Goal: Use online tool/utility

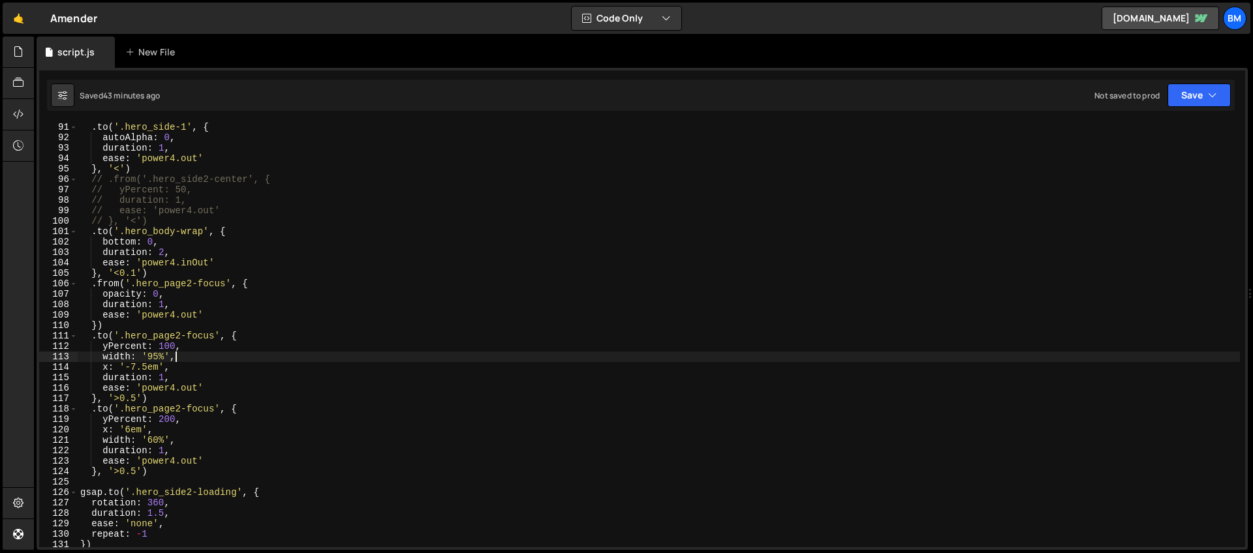
scroll to position [940, 0]
click at [164, 356] on div ". to ( '.hero_side-1' , { autoAlpha : 0 , duration : 1 , ease : 'power4.out' } …" at bounding box center [659, 345] width 1162 height 446
click at [171, 369] on div ". to ( '.hero_side-1' , { autoAlpha : 0 , duration : 1 , ease : 'power4.out' } …" at bounding box center [659, 345] width 1162 height 446
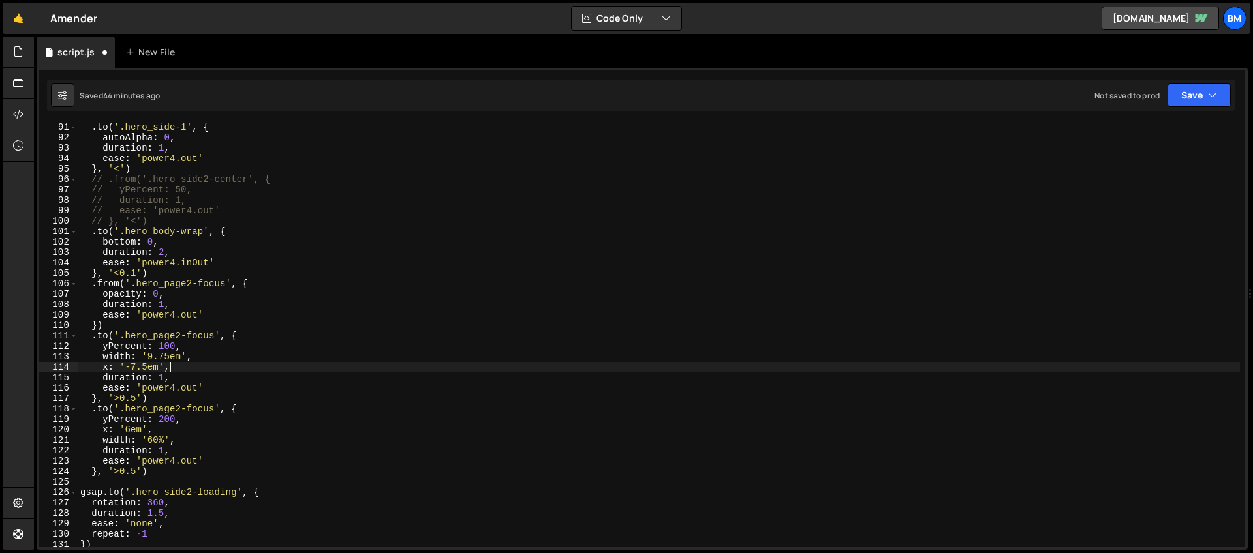
click at [171, 365] on div ". to ( '.hero_side-1' , { autoAlpha : 0 , duration : 1 , ease : 'power4.out' } …" at bounding box center [659, 345] width 1162 height 446
click at [165, 440] on div ". to ( '.hero_side-1' , { autoAlpha : 0 , duration : 1 , ease : 'power4.out' } …" at bounding box center [659, 345] width 1162 height 446
click at [170, 426] on div ". to ( '.hero_side-1' , { autoAlpha : 0 , duration : 1 , ease : 'power4.out' } …" at bounding box center [659, 345] width 1162 height 446
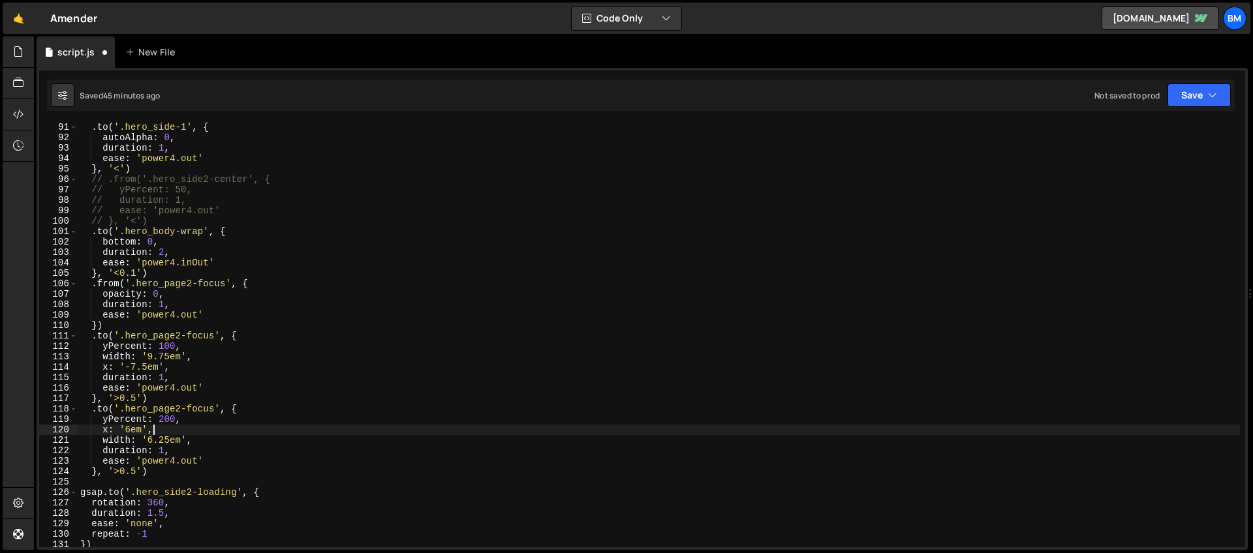
scroll to position [0, 5]
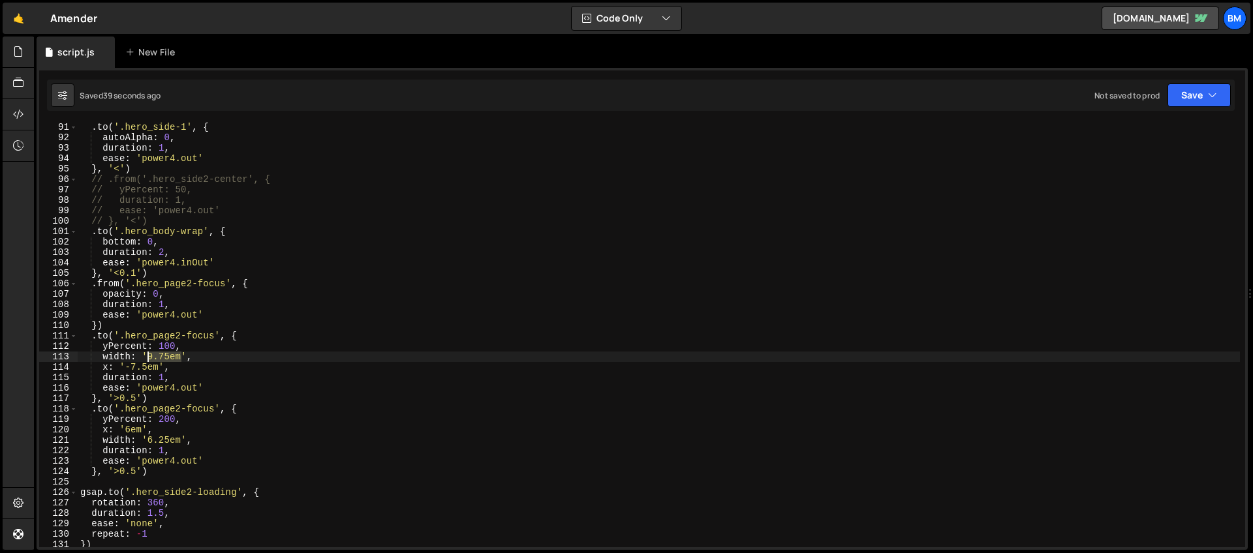
drag, startPoint x: 183, startPoint y: 358, endPoint x: 149, endPoint y: 361, distance: 34.0
click at [149, 361] on div ". to ( '.hero_side-1' , { autoAlpha : 0 , duration : 1 , ease : 'power4.out' } …" at bounding box center [659, 345] width 1162 height 446
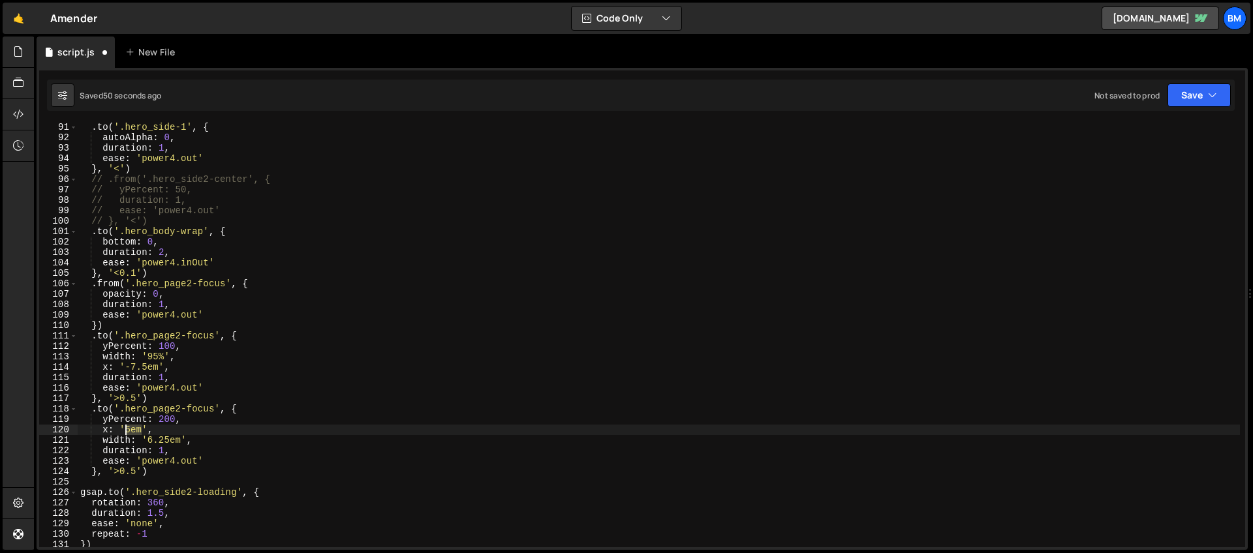
drag, startPoint x: 143, startPoint y: 429, endPoint x: 125, endPoint y: 429, distance: 18.3
click at [125, 429] on div ". to ( '.hero_side-1' , { autoAlpha : 0 , duration : 1 , ease : 'power4.out' } …" at bounding box center [659, 345] width 1162 height 446
click at [133, 427] on div ". to ( '.hero_side-1' , { autoAlpha : 0 , duration : 1 , ease : 'power4.out' } …" at bounding box center [659, 335] width 1162 height 425
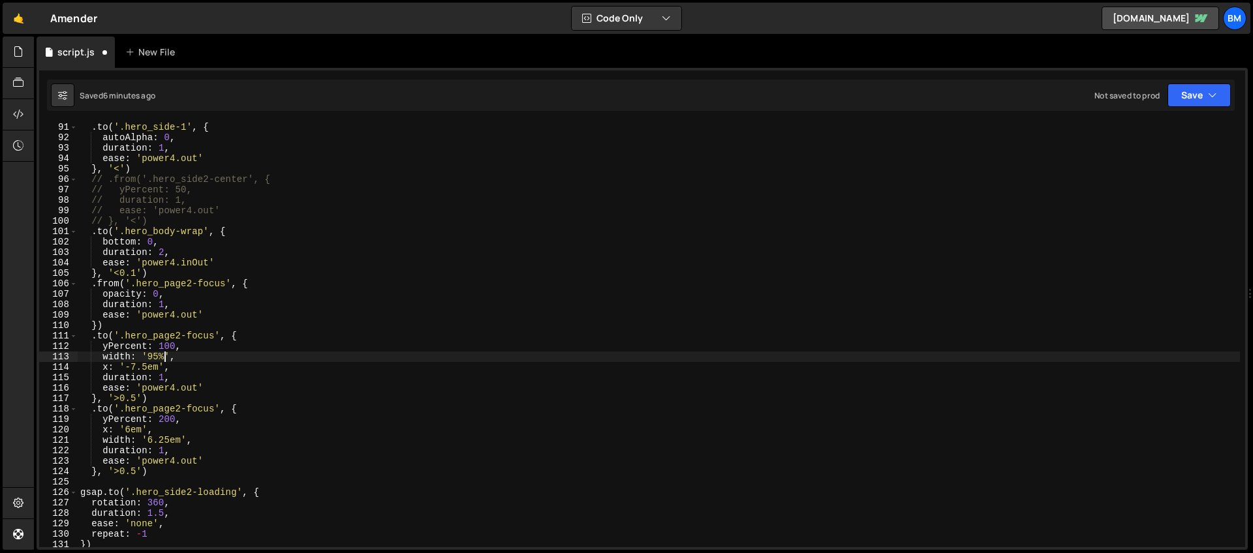
click at [163, 356] on div ". to ( '.hero_side-1' , { autoAlpha : 0 , duration : 1 , ease : 'power4.out' } …" at bounding box center [659, 345] width 1162 height 446
click at [123, 356] on div ". to ( '.hero_side-1' , { autoAlpha : 0 , duration : 1 , ease : 'power4.out' } …" at bounding box center [659, 345] width 1162 height 446
click at [141, 357] on div ". to ( '.hero_side-1' , { autoAlpha : 0 , duration : 1 , ease : 'power4.out' } …" at bounding box center [659, 345] width 1162 height 446
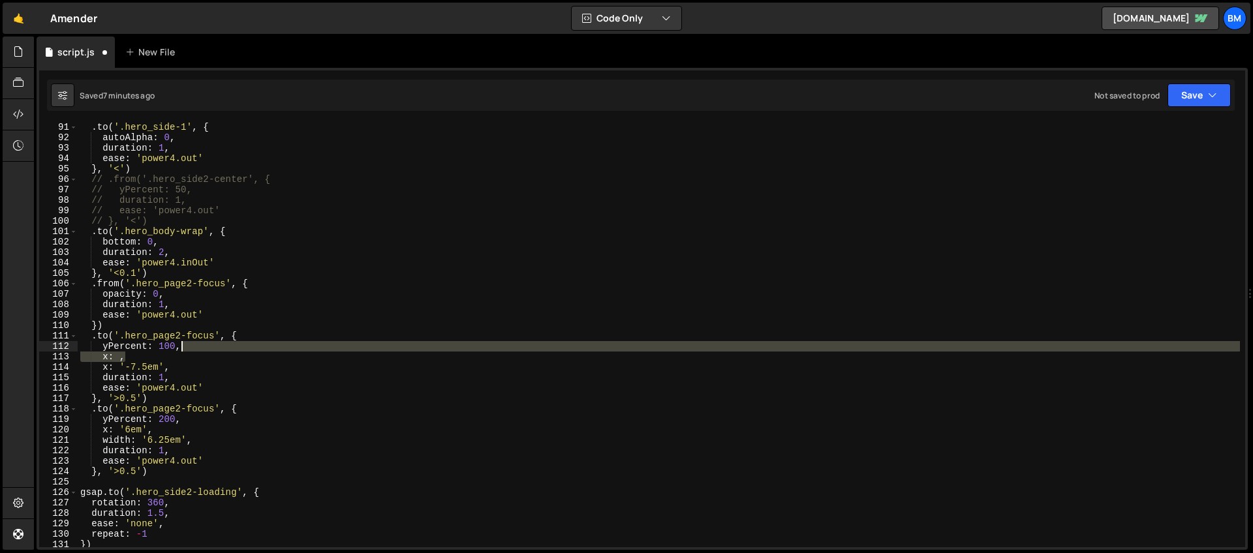
drag, startPoint x: 129, startPoint y: 354, endPoint x: 190, endPoint y: 347, distance: 61.7
click at [190, 347] on div ". to ( '.hero_side-1' , { autoAlpha : 0 , duration : 1 , ease : 'power4.out' } …" at bounding box center [659, 345] width 1162 height 446
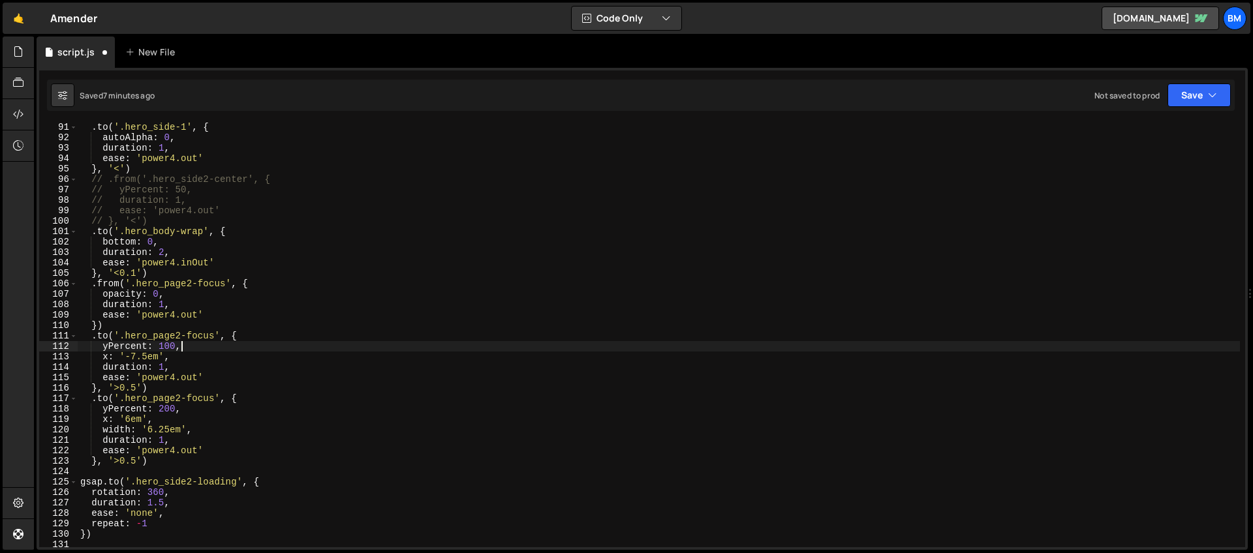
click at [109, 358] on div ". to ( '.hero_side-1' , { autoAlpha : 0 , duration : 1 , ease : 'power4.out' } …" at bounding box center [659, 345] width 1162 height 446
drag, startPoint x: 204, startPoint y: 357, endPoint x: 159, endPoint y: 354, distance: 44.5
click at [159, 354] on div ". to ( '.hero_side-1' , { autoAlpha : 0 , duration : 1 , ease : 'power4.out' } …" at bounding box center [659, 345] width 1162 height 446
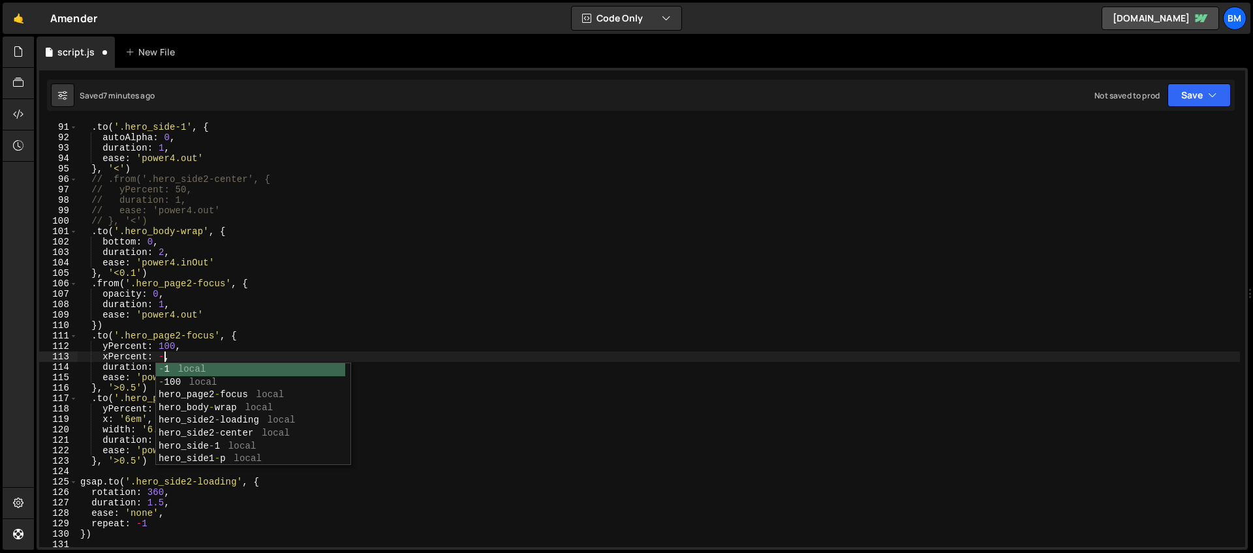
scroll to position [0, 6]
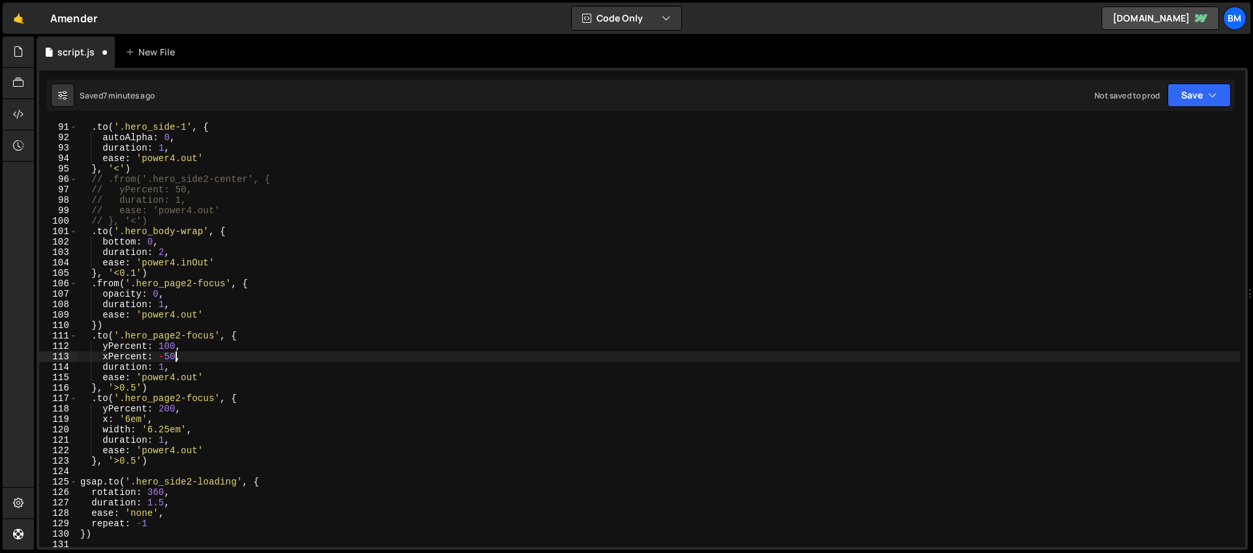
click at [211, 377] on div ". to ( '.hero_side-1' , { autoAlpha : 0 , duration : 1 , ease : 'power4.out' } …" at bounding box center [659, 345] width 1162 height 446
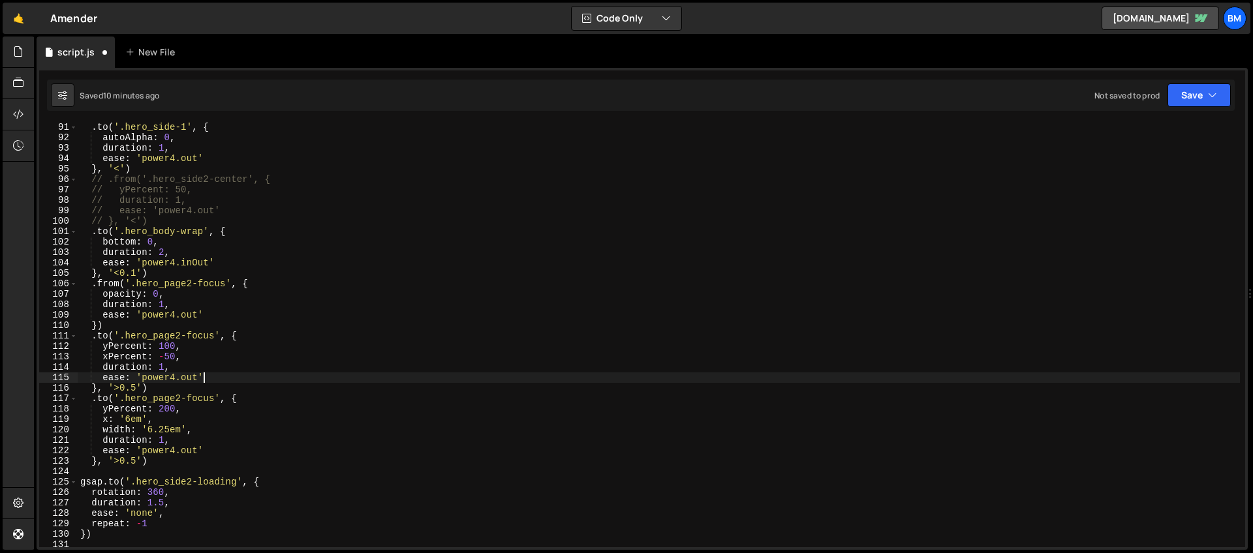
click at [153, 380] on div ". to ( '.hero_side-1' , { autoAlpha : 0 , duration : 1 , ease : 'power4.out' } …" at bounding box center [659, 345] width 1162 height 446
click at [157, 353] on div ". to ( '.hero_side-1' , { autoAlpha : 0 , duration : 1 , ease : 'power4.out' } …" at bounding box center [659, 345] width 1162 height 446
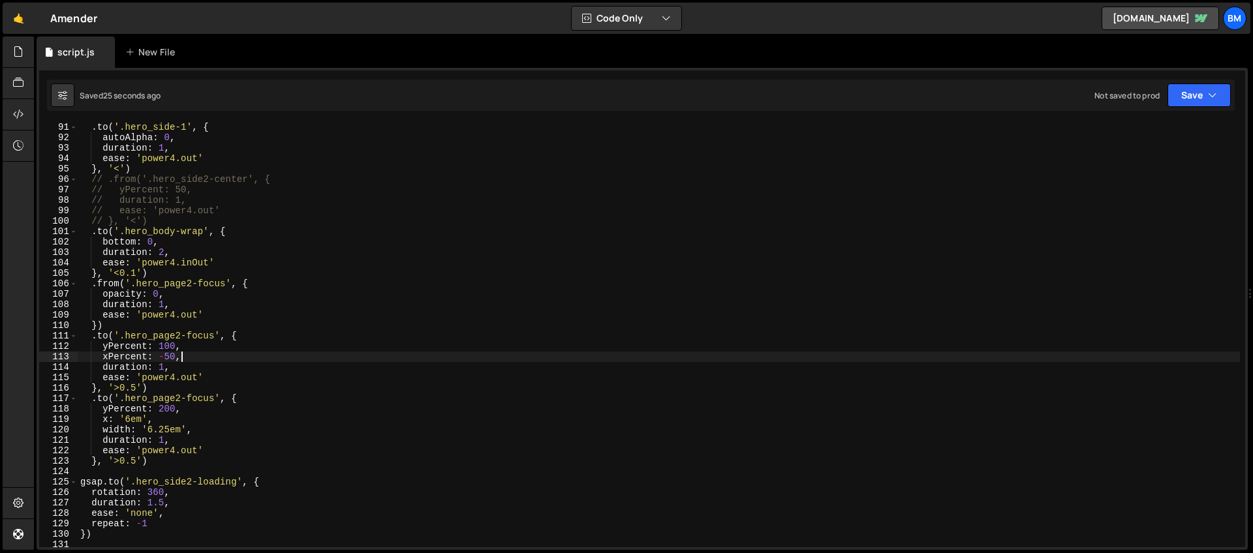
click at [189, 353] on div ". to ( '.hero_side-1' , { autoAlpha : 0 , duration : 1 , ease : 'power4.out' } …" at bounding box center [659, 345] width 1162 height 446
click at [508, 273] on div ". to ( '.hero_side-1' , { autoAlpha : 0 , duration : 1 , ease : 'power4.out' } …" at bounding box center [659, 345] width 1162 height 446
click at [361, 236] on div ". to ( '.hero_side-1' , { autoAlpha : 0 , duration : 1 , ease : 'power4.out' } …" at bounding box center [659, 345] width 1162 height 446
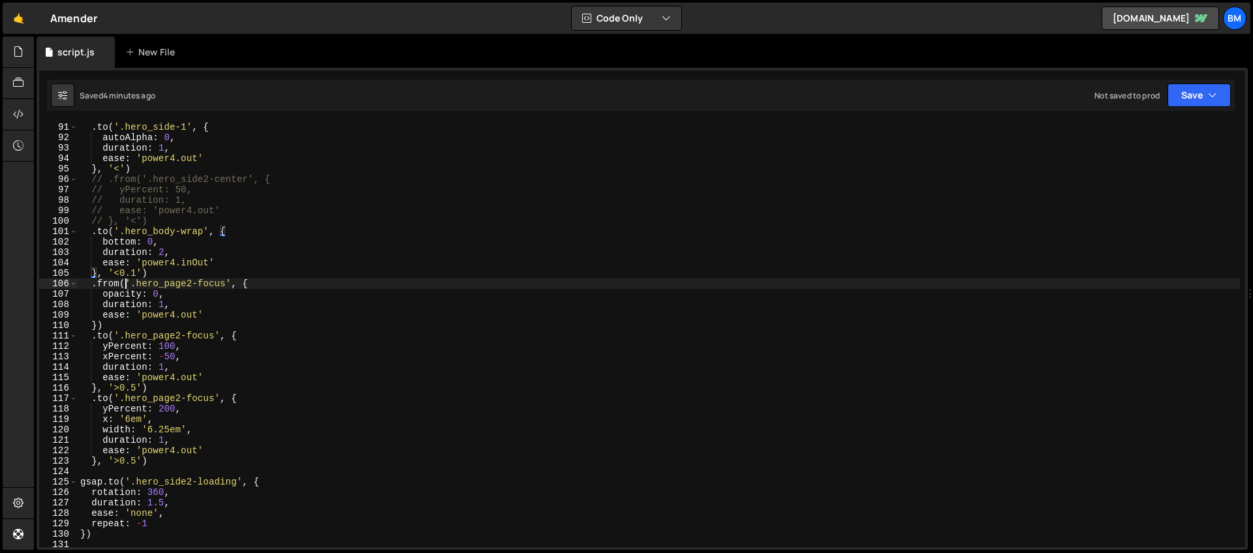
click at [127, 282] on div ". to ( '.hero_side-1' , { autoAlpha : 0 , duration : 1 , ease : 'power4.out' } …" at bounding box center [659, 345] width 1162 height 446
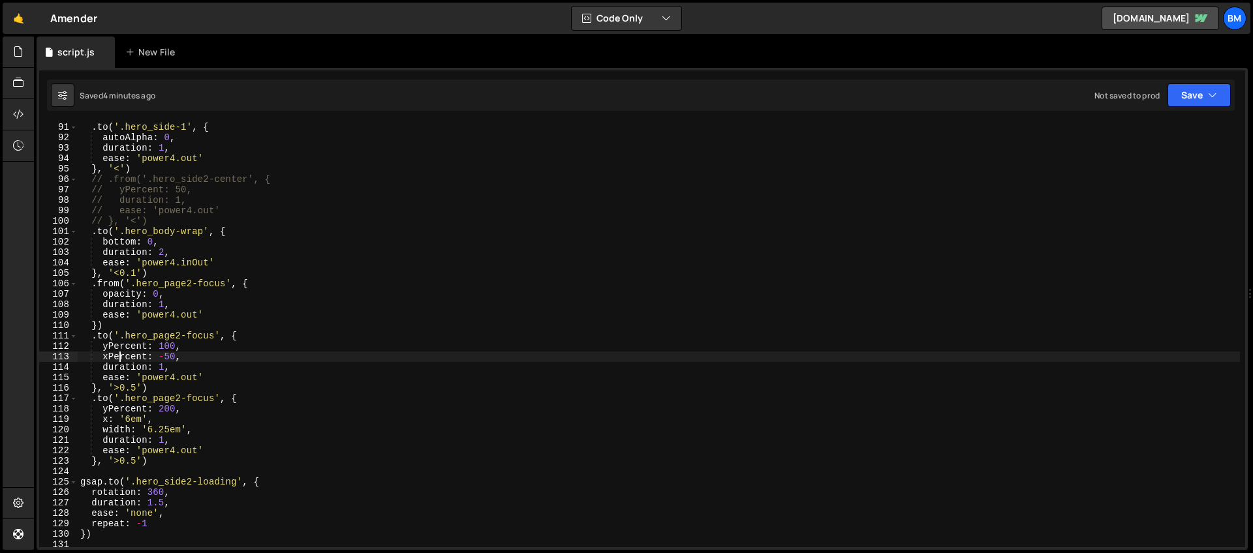
click at [119, 356] on div ". to ( '.hero_side-1' , { autoAlpha : 0 , duration : 1 , ease : 'power4.out' } …" at bounding box center [659, 345] width 1162 height 446
click at [152, 358] on div ". to ( '.hero_side-1' , { autoAlpha : 0 , duration : 1 , ease : 'power4.out' } …" at bounding box center [659, 345] width 1162 height 446
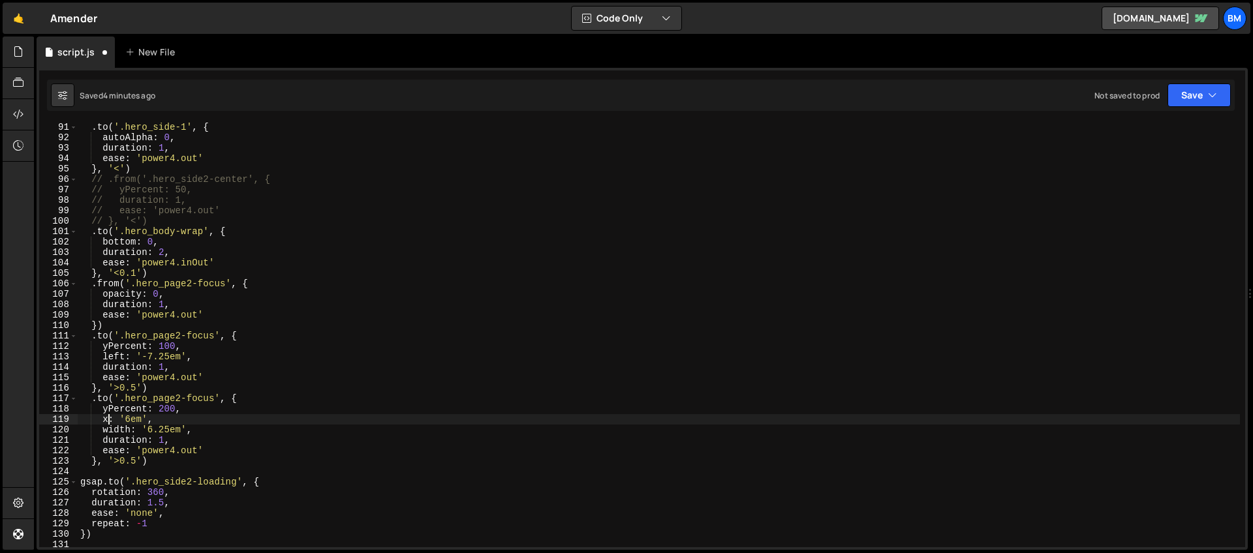
click at [110, 419] on div ". to ( '.hero_side-1' , { autoAlpha : 0 , duration : 1 , ease : 'power4.out' } …" at bounding box center [659, 345] width 1162 height 446
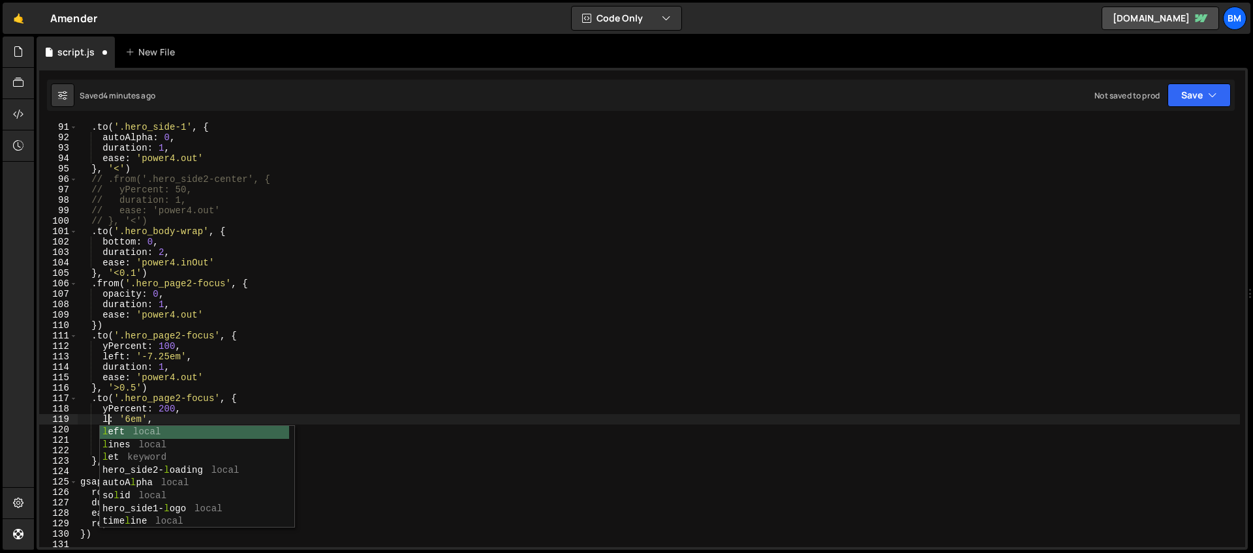
scroll to position [0, 3]
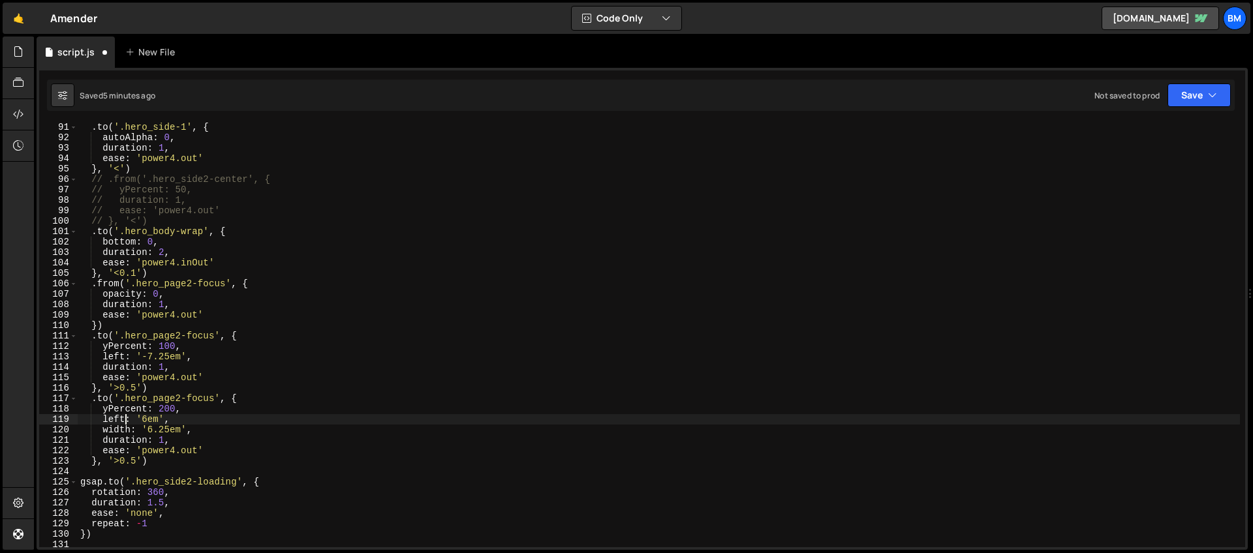
click at [148, 419] on div ". to ( '.hero_side-1' , { autoAlpha : 0 , duration : 1 , ease : 'power4.out' } …" at bounding box center [659, 345] width 1162 height 446
click at [185, 402] on div ". to ( '.hero_side-1' , { autoAlpha : 0 , duration : 1 , ease : 'power4.out' } …" at bounding box center [659, 345] width 1162 height 446
click at [219, 365] on div ". to ( '.hero_side-1' , { autoAlpha : 0 , duration : 1 , ease : 'power4.out' } …" at bounding box center [659, 345] width 1162 height 446
click at [190, 343] on div ". to ( '.hero_side-1' , { autoAlpha : 0 , duration : 1 , ease : 'power4.out' } …" at bounding box center [659, 345] width 1162 height 446
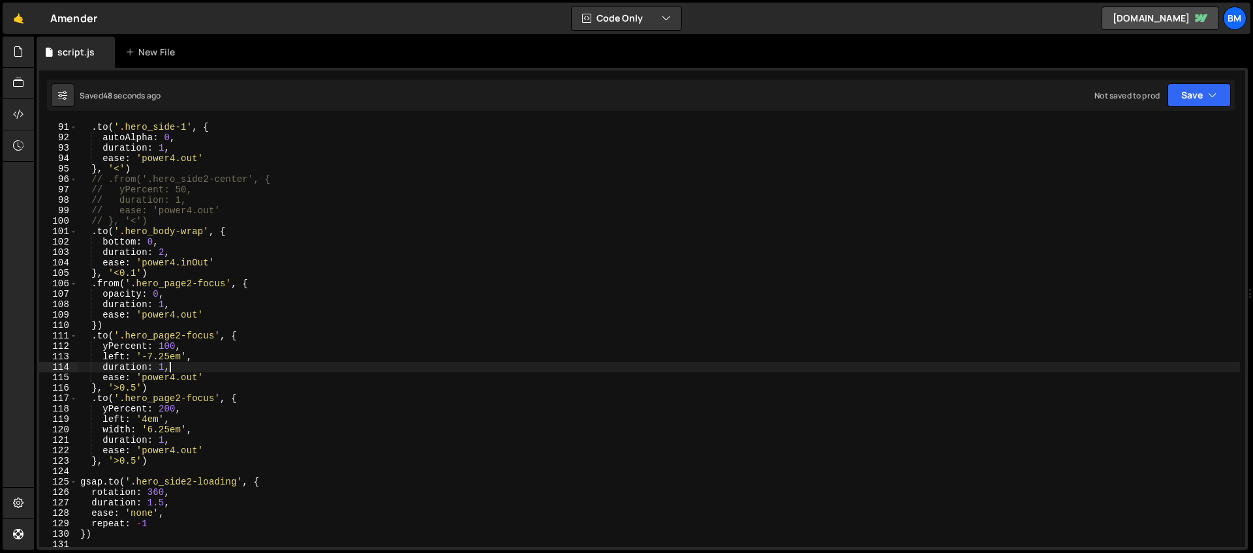
type textarea "yPercent: 100,"
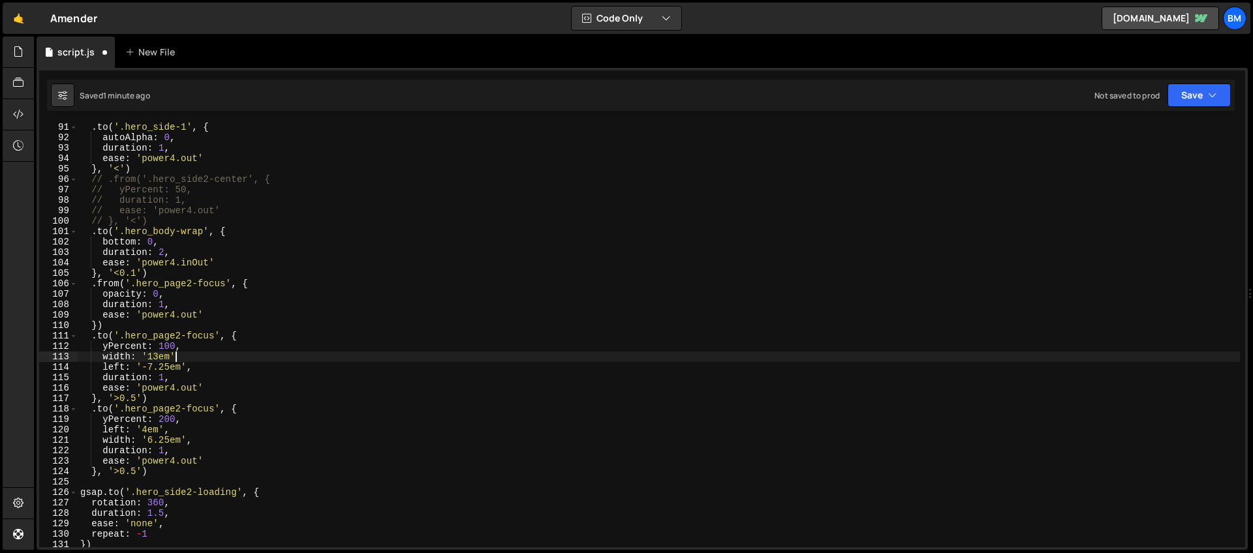
scroll to position [0, 6]
click at [170, 442] on div ". to ( '.hero_side-1' , { autoAlpha : 0 , duration : 1 , ease : 'power4.out' } …" at bounding box center [659, 345] width 1162 height 446
click at [157, 356] on div ". to ( '.hero_side-1' , { autoAlpha : 0 , duration : 1 , ease : 'power4.out' } …" at bounding box center [659, 345] width 1162 height 446
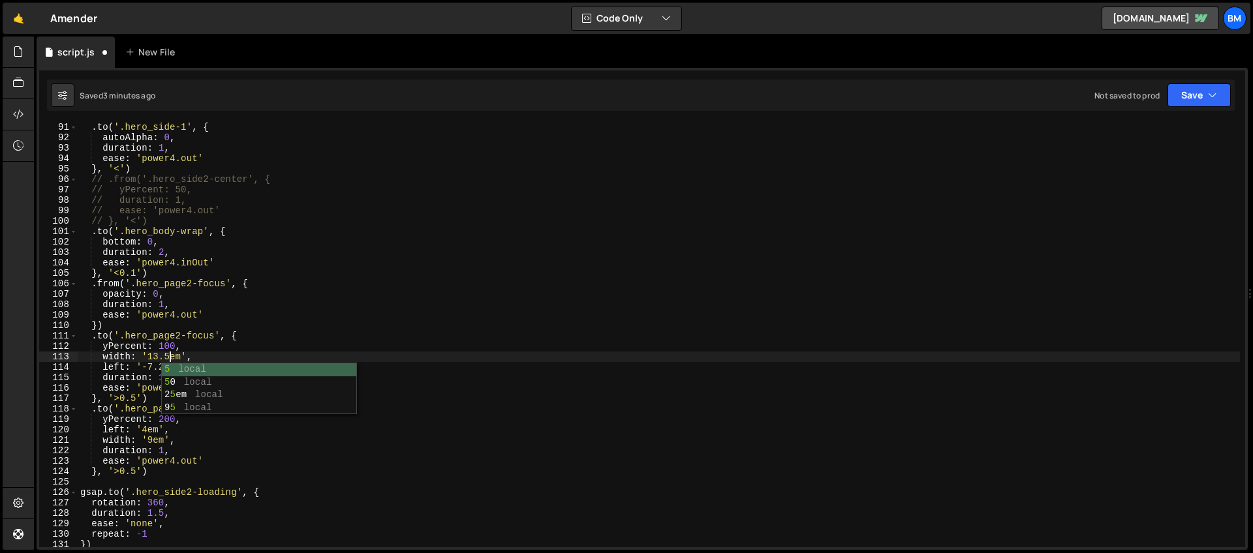
click at [177, 350] on div ". to ( '.hero_side-1' , { autoAlpha : 0 , duration : 1 , ease : 'power4.out' } …" at bounding box center [659, 345] width 1162 height 446
click at [398, 273] on div ". to ( '.hero_side-1' , { autoAlpha : 0 , duration : 1 , ease : 'power4.out' } …" at bounding box center [659, 345] width 1162 height 446
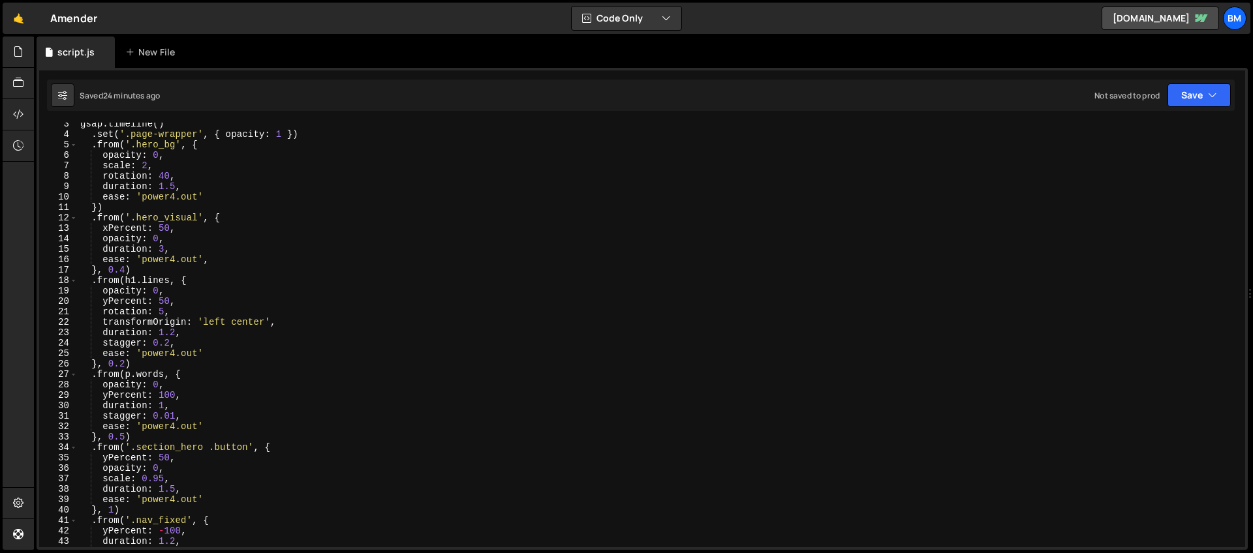
scroll to position [0, 0]
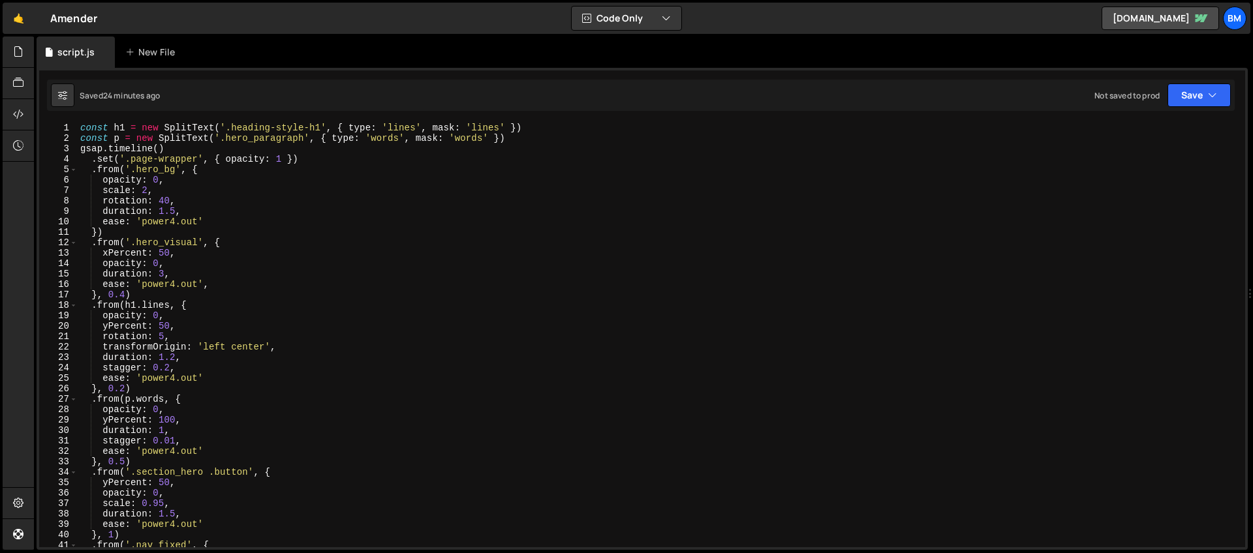
click at [159, 147] on div "const h1 = new SplitText ( '.heading-style-h1' , { type : 'lines' , mask : 'lin…" at bounding box center [659, 346] width 1162 height 446
type textarea "gsap.timeline({)"
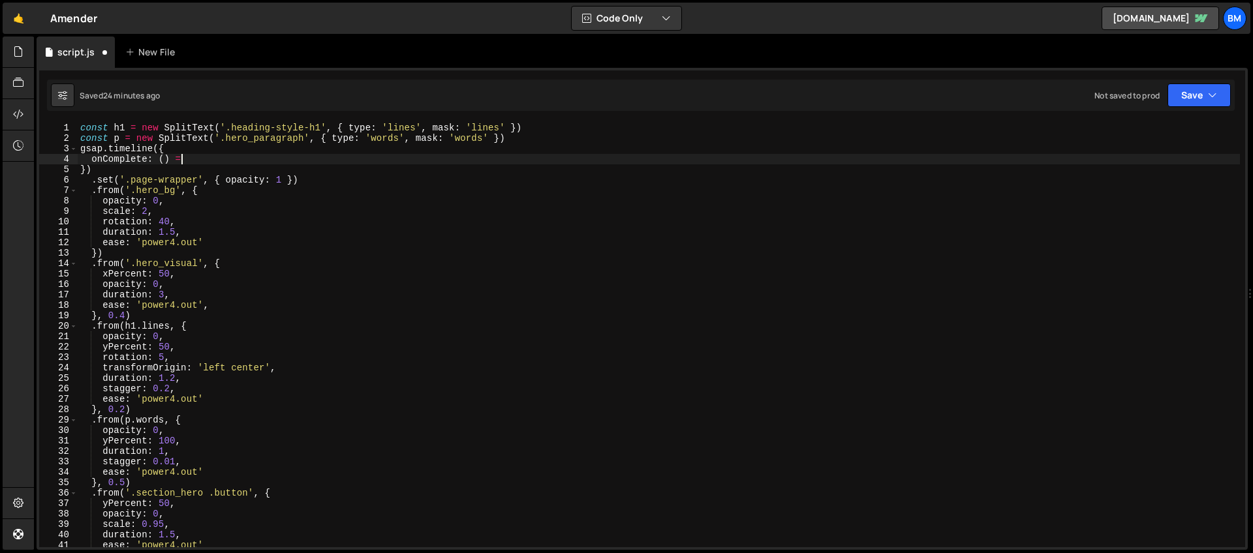
scroll to position [0, 7]
type textarea "onComplete: () => {"
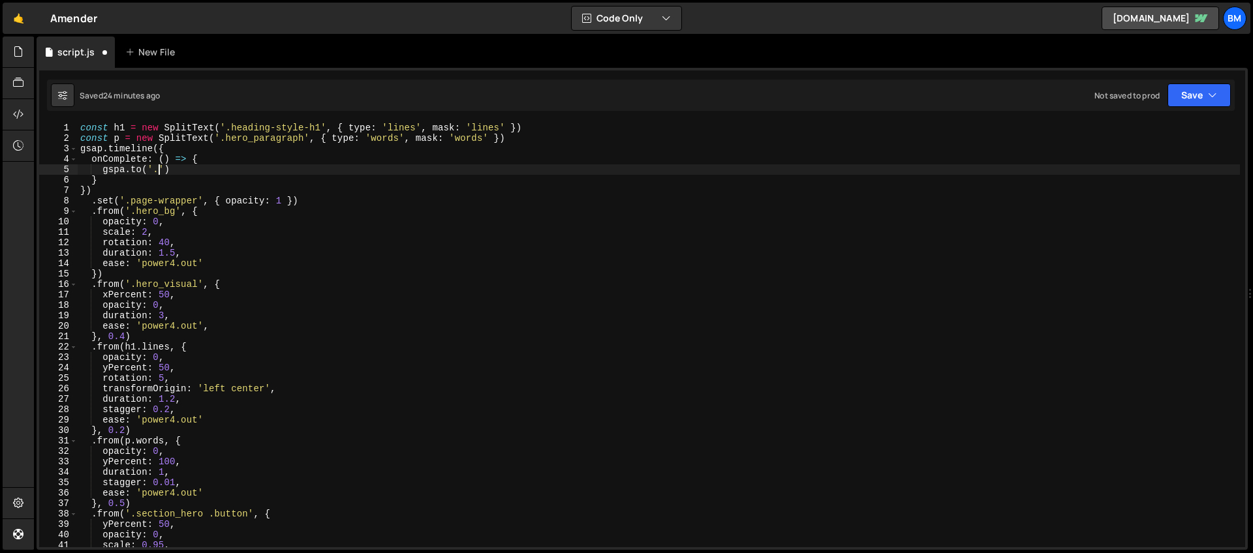
scroll to position [0, 5]
paste textarea "hero_bg"
type textarea "[DOMAIN_NAME]('.hero_bg', {)"
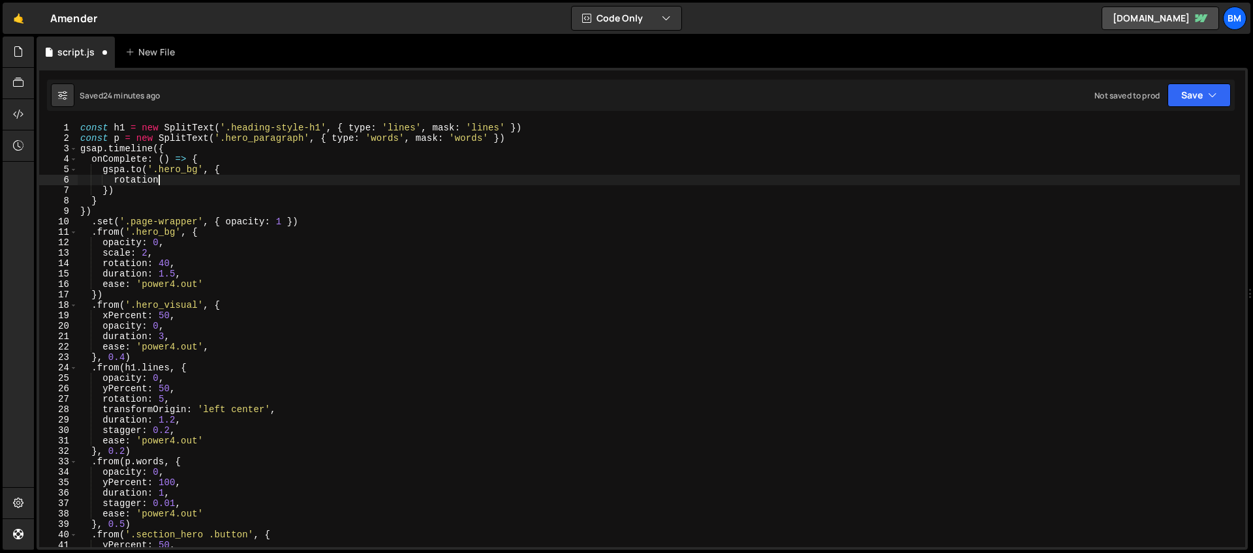
scroll to position [0, 5]
type textarea "rotation: 360,"
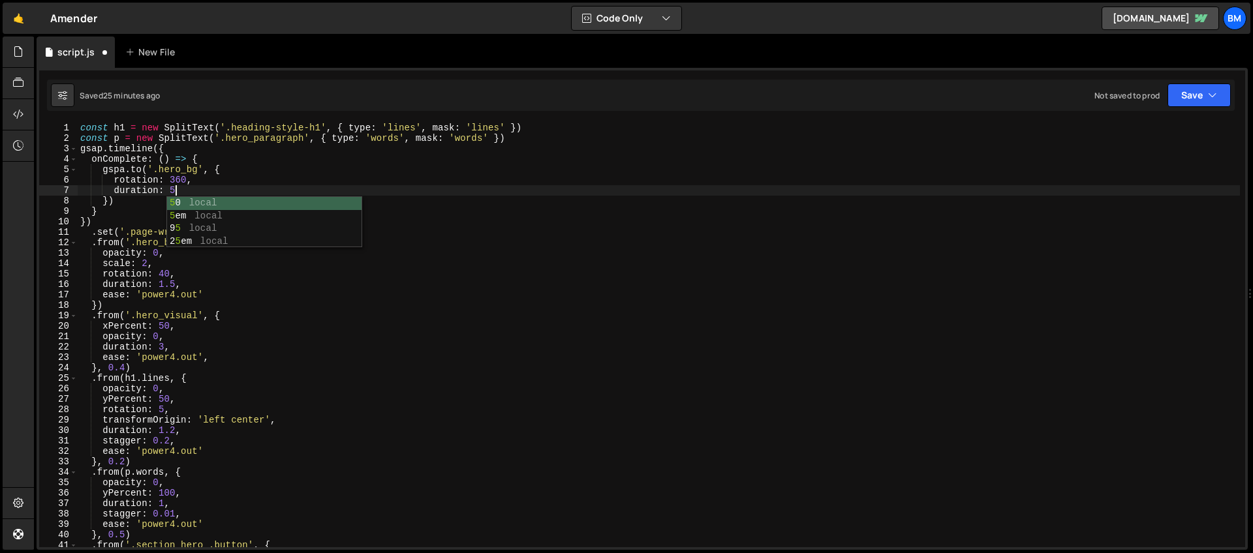
type textarea "duration: 5,"
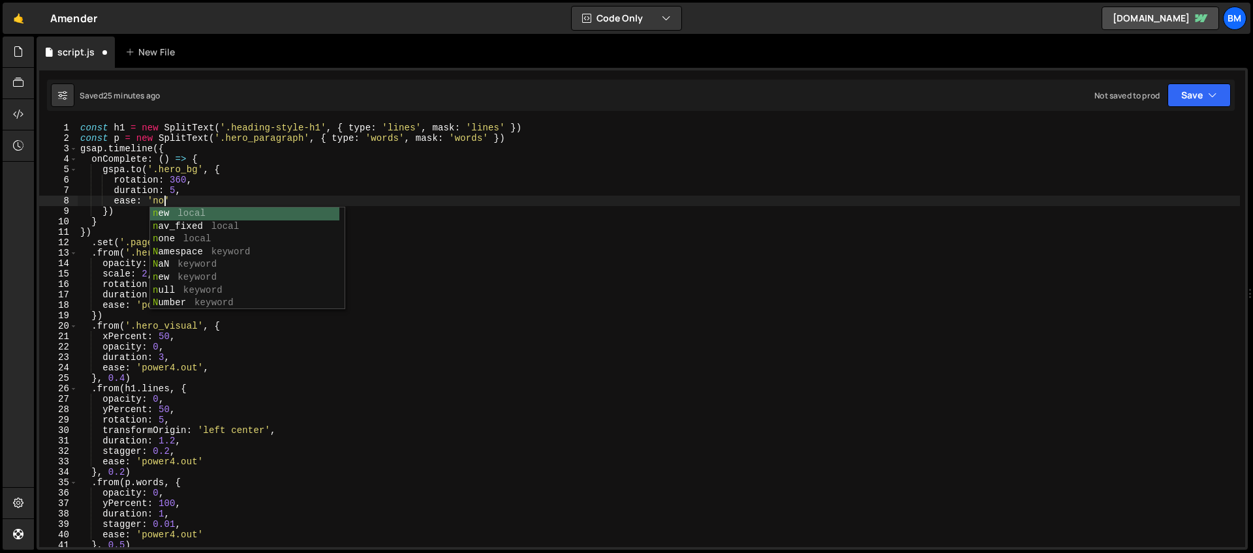
scroll to position [0, 6]
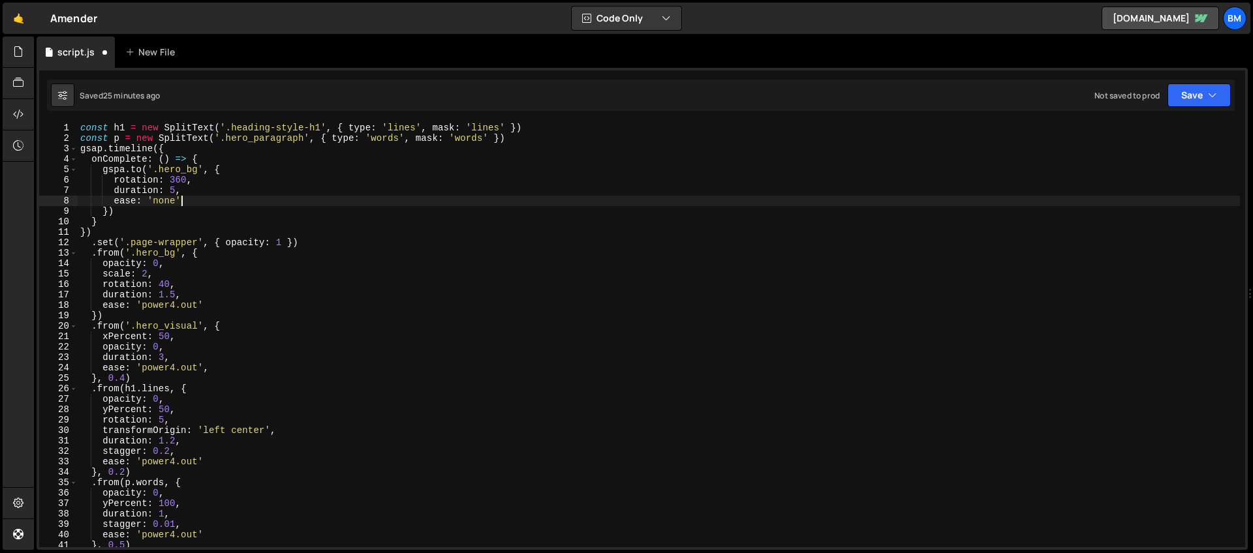
type textarea "ease: 'none','"
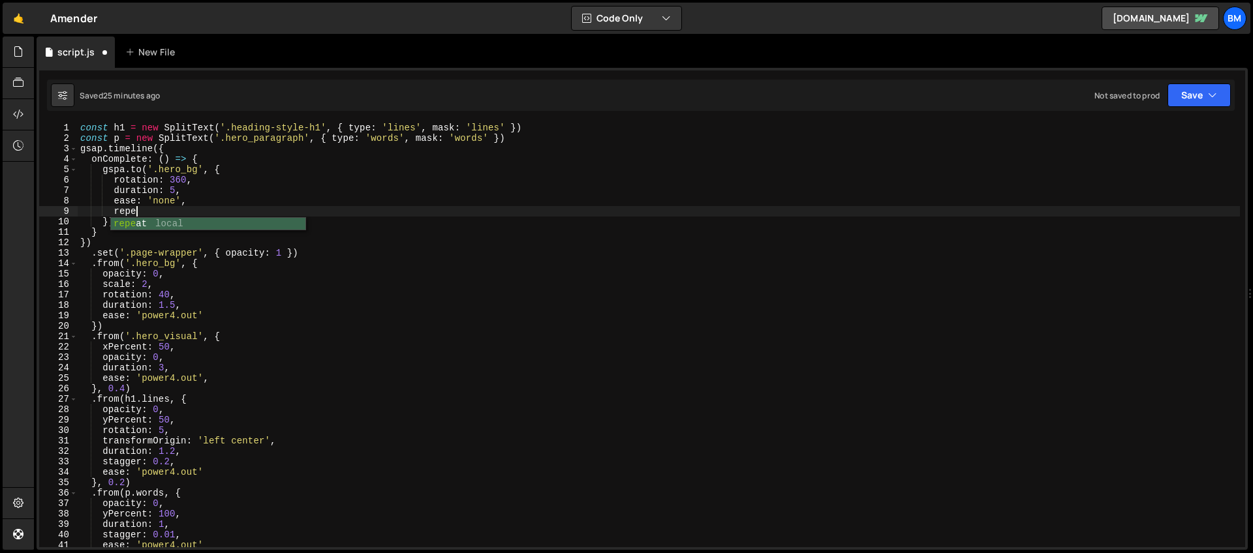
type textarea "repeat"
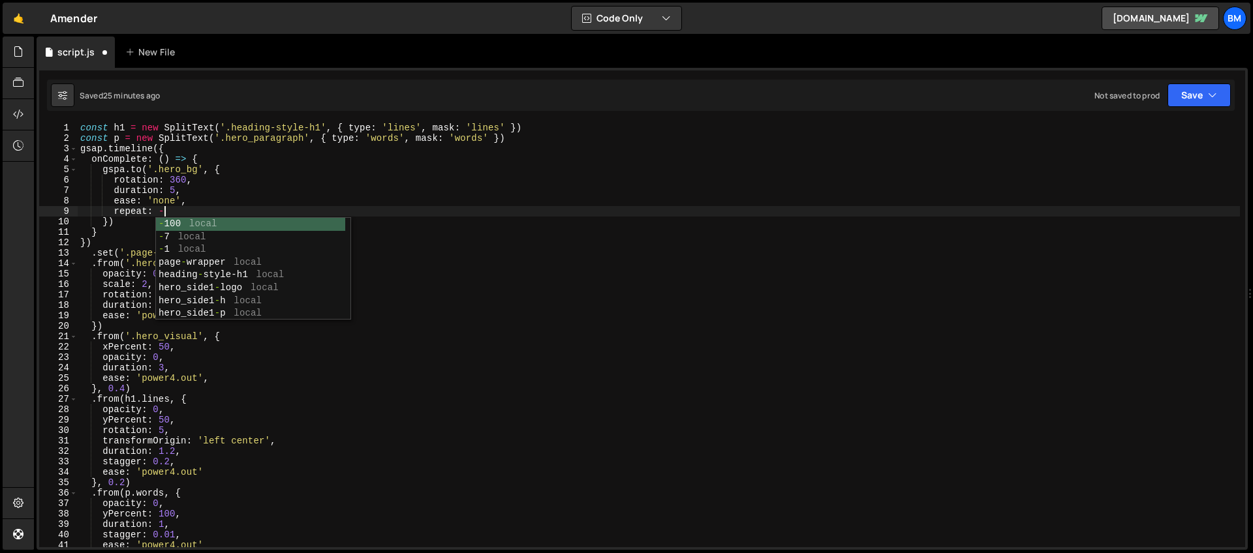
scroll to position [0, 5]
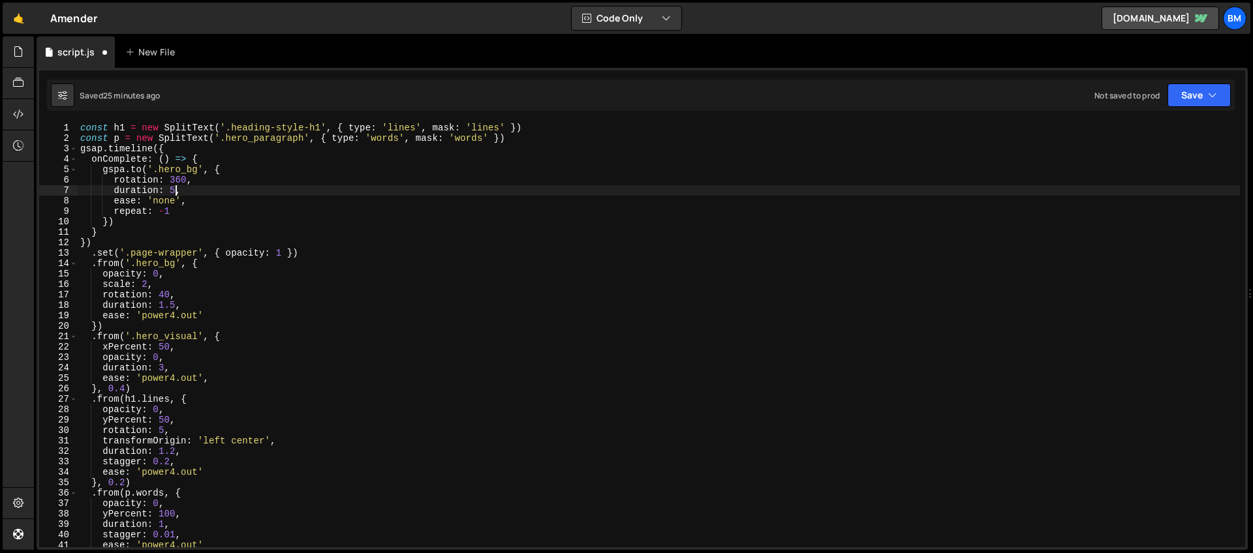
click at [177, 190] on div "const h1 = new SplitText ( '.heading-style-h1' , { type : 'lines' , mask : 'lin…" at bounding box center [659, 346] width 1162 height 446
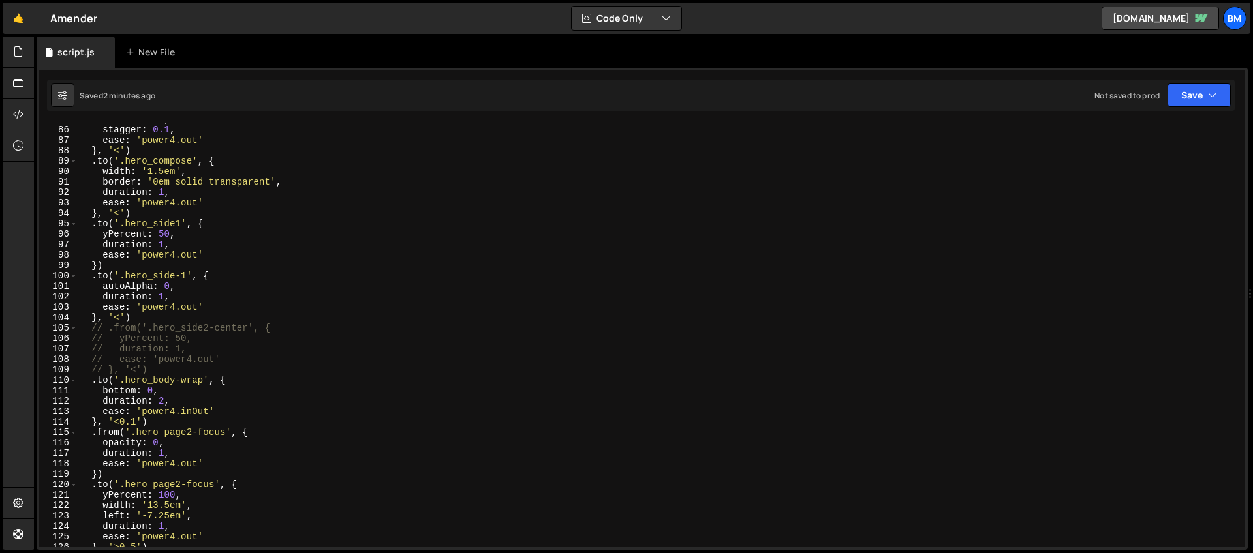
scroll to position [1080, 0]
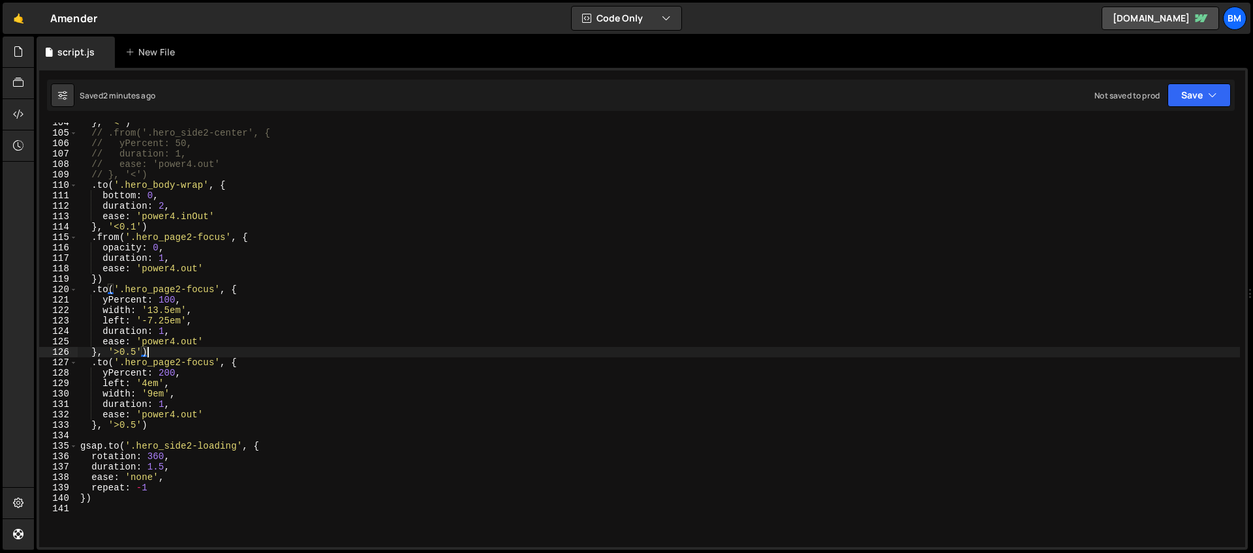
click at [153, 352] on div "} , '<' ) // .from('.hero_side2-center', { // yPercent: 50, // duration: 1, // …" at bounding box center [659, 340] width 1162 height 446
type textarea "}, '>0.5')"
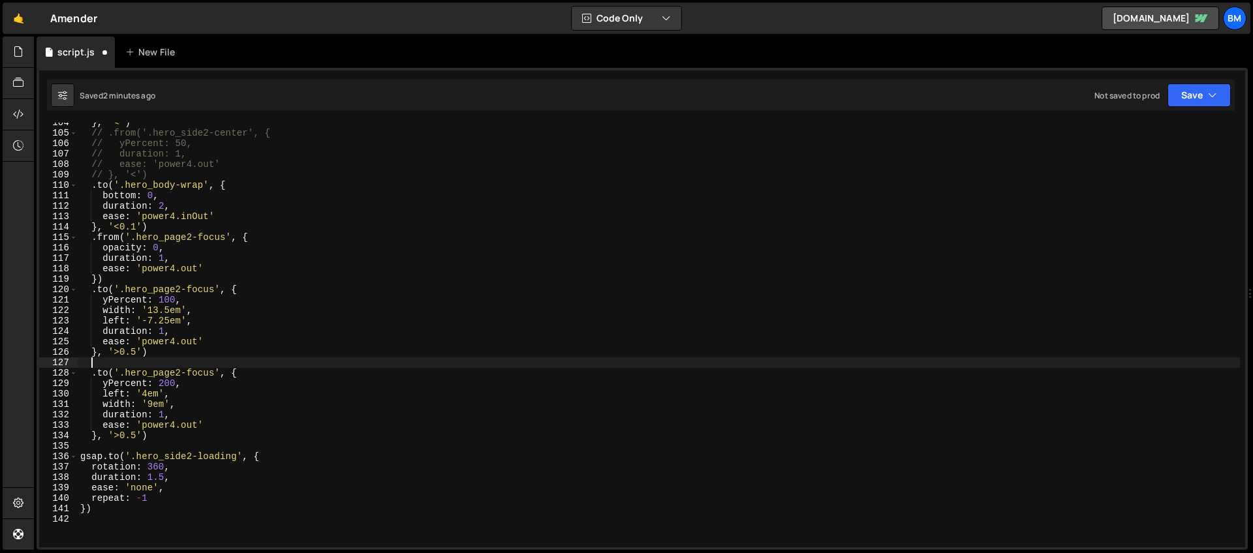
type textarea "/"
paste textarea "hero_side2-loading-text"
type textarea ".to('.hero_side2-loading-text', {')"
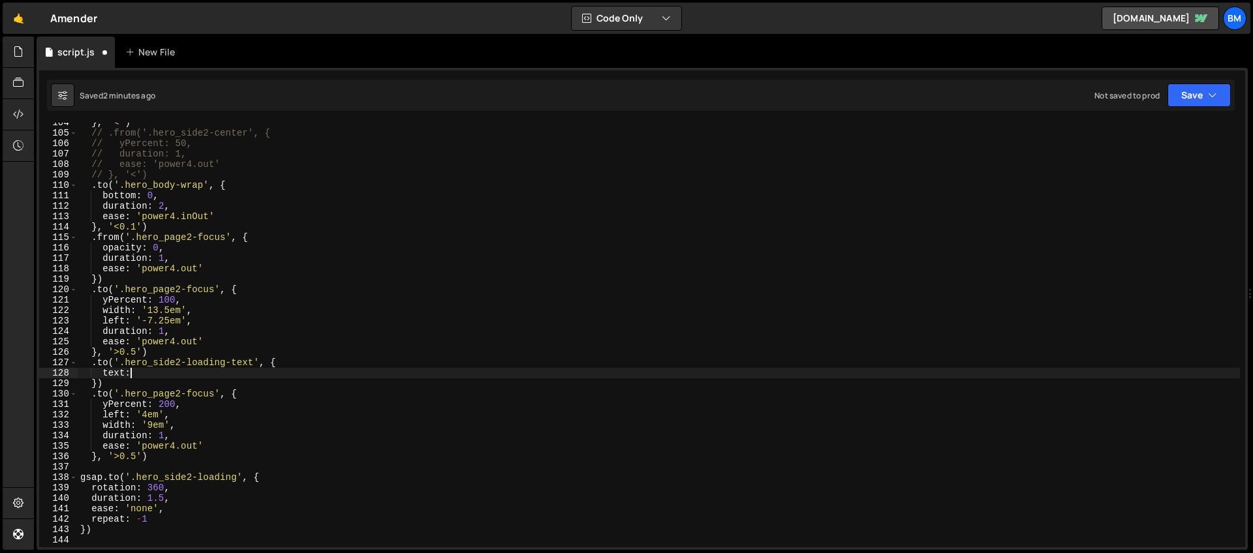
scroll to position [0, 3]
paste textarea "Organizing issues to guide your review…"
type textarea "text: 'Organizing issues to guide your review…',"
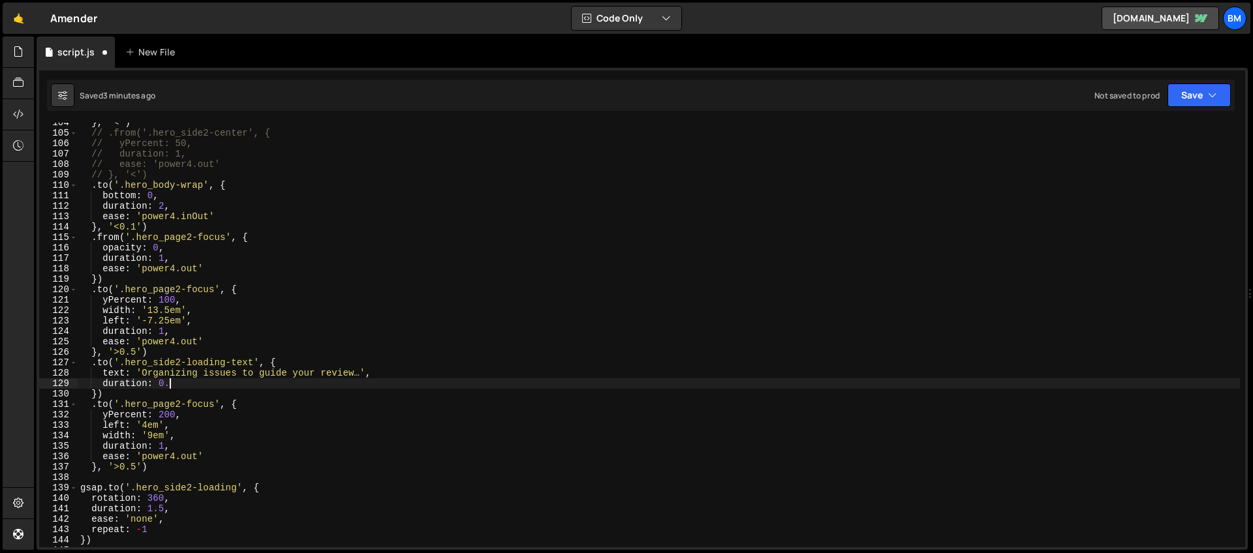
scroll to position [0, 6]
type textarea "duration: 0.5,"
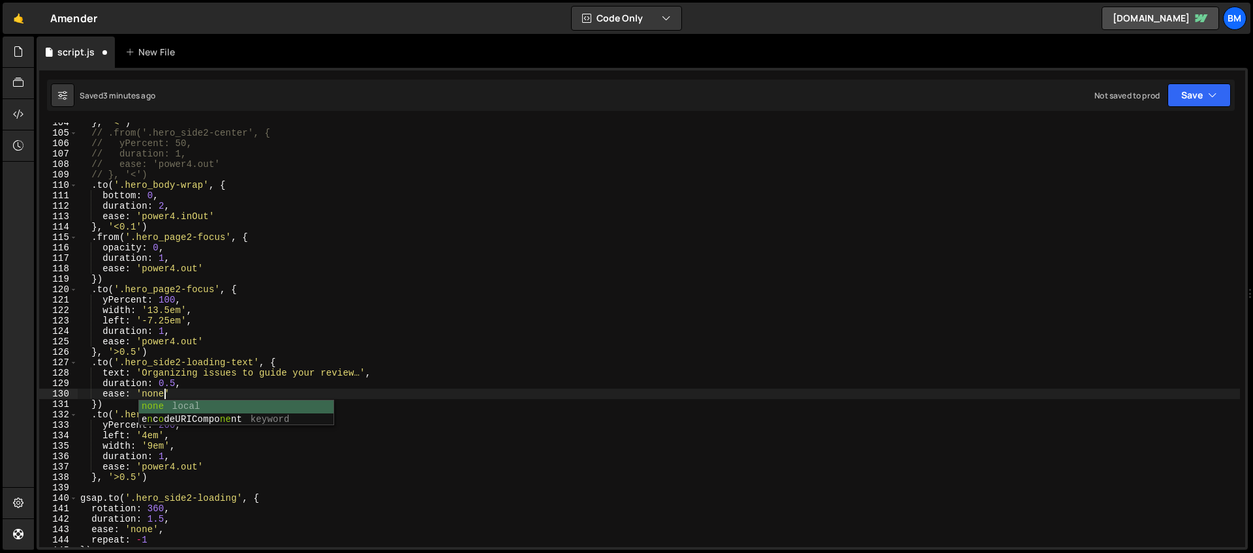
scroll to position [0, 5]
click at [95, 403] on div "} , '<' ) // .from('.hero_side2-center', { // yPercent: 50, // duration: 1, // …" at bounding box center [659, 340] width 1162 height 446
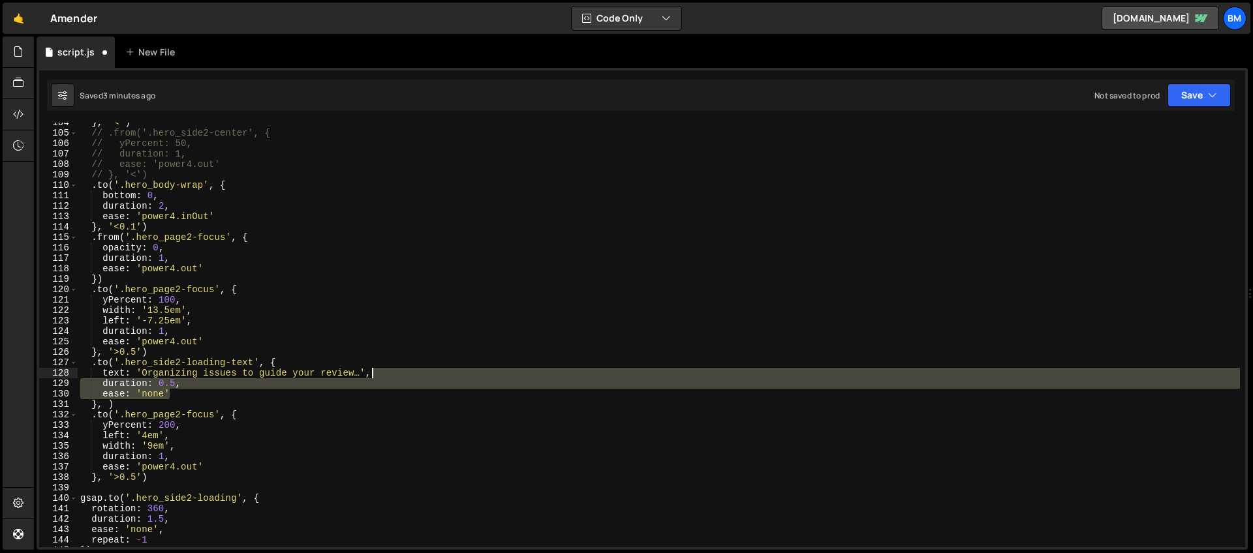
drag, startPoint x: 170, startPoint y: 393, endPoint x: 401, endPoint y: 377, distance: 232.1
click at [401, 377] on div "} , '<' ) // .from('.hero_side2-center', { // yPercent: 50, // duration: 1, // …" at bounding box center [659, 340] width 1162 height 446
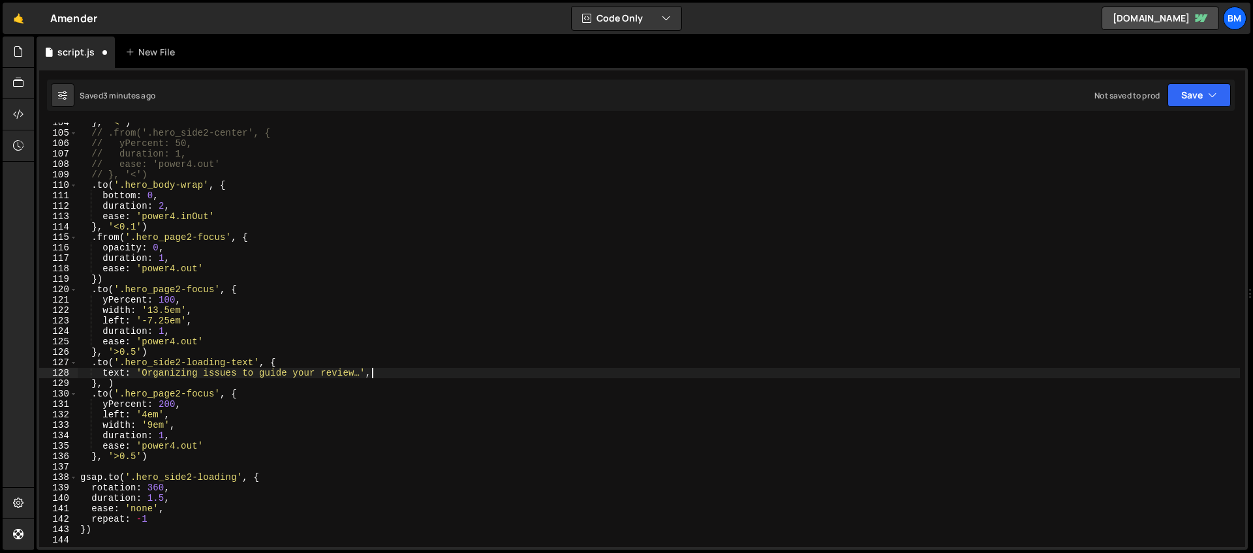
click at [108, 364] on div "} , '<' ) // .from('.hero_side2-center', { // yPercent: 50, // duration: 1, // …" at bounding box center [659, 340] width 1162 height 446
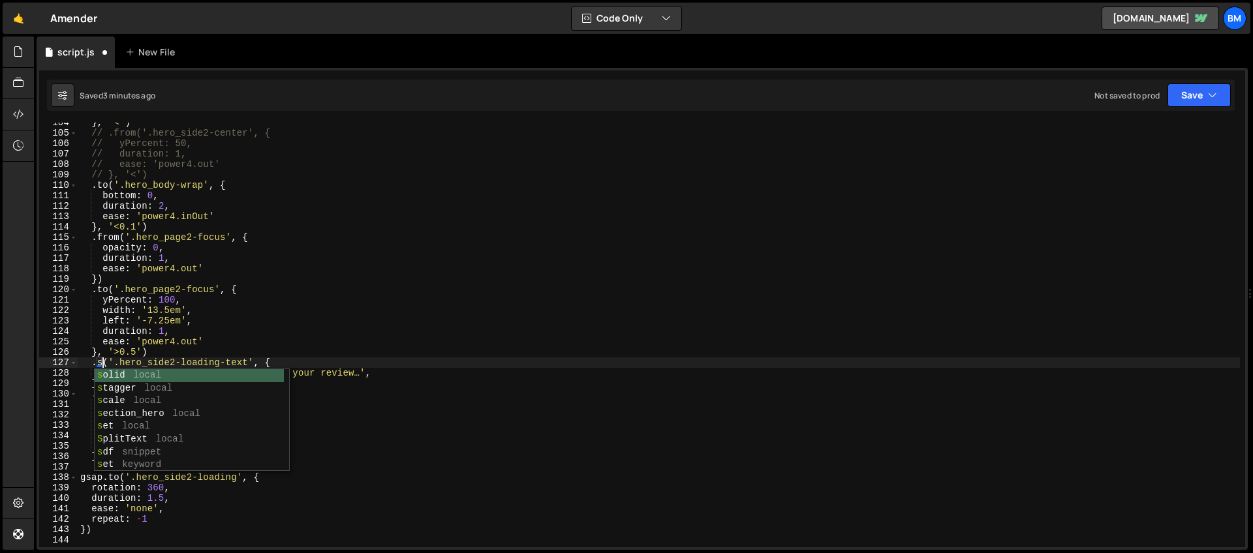
scroll to position [0, 2]
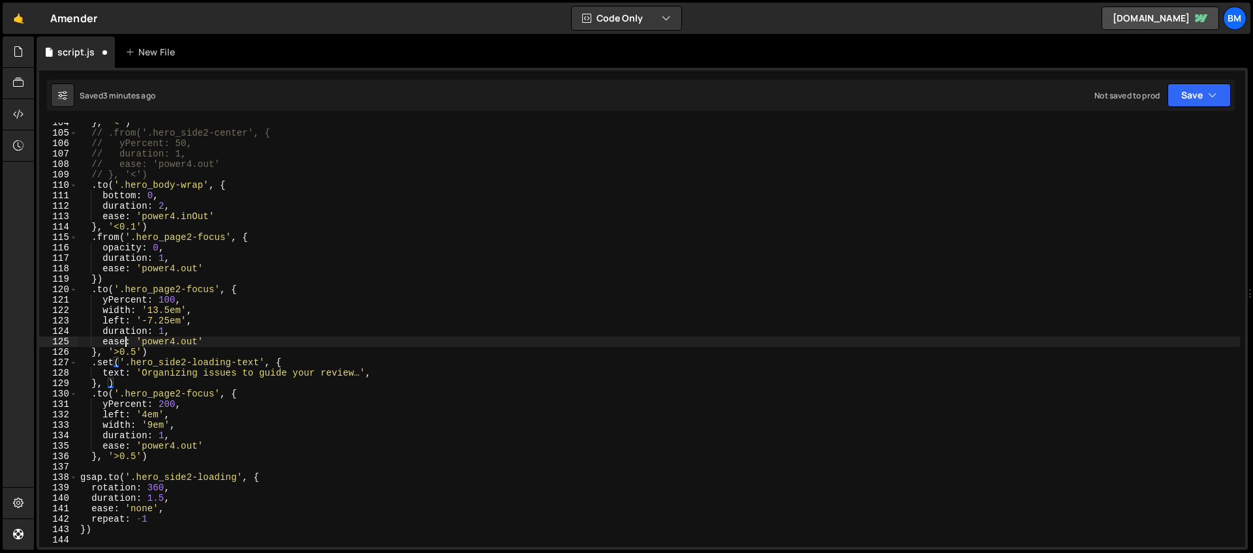
click at [126, 343] on div "} , '<' ) // .from('.hero_side2-center', { // yPercent: 50, // duration: 1, // …" at bounding box center [659, 340] width 1162 height 446
click at [106, 381] on div "} , '<' ) // .from('.hero_side2-center', { // yPercent: 50, // duration: 1, // …" at bounding box center [659, 340] width 1162 height 446
click at [171, 373] on div "} , '<' ) // .from('.hero_side2-center', { // yPercent: 50, // duration: 1, // …" at bounding box center [659, 340] width 1162 height 446
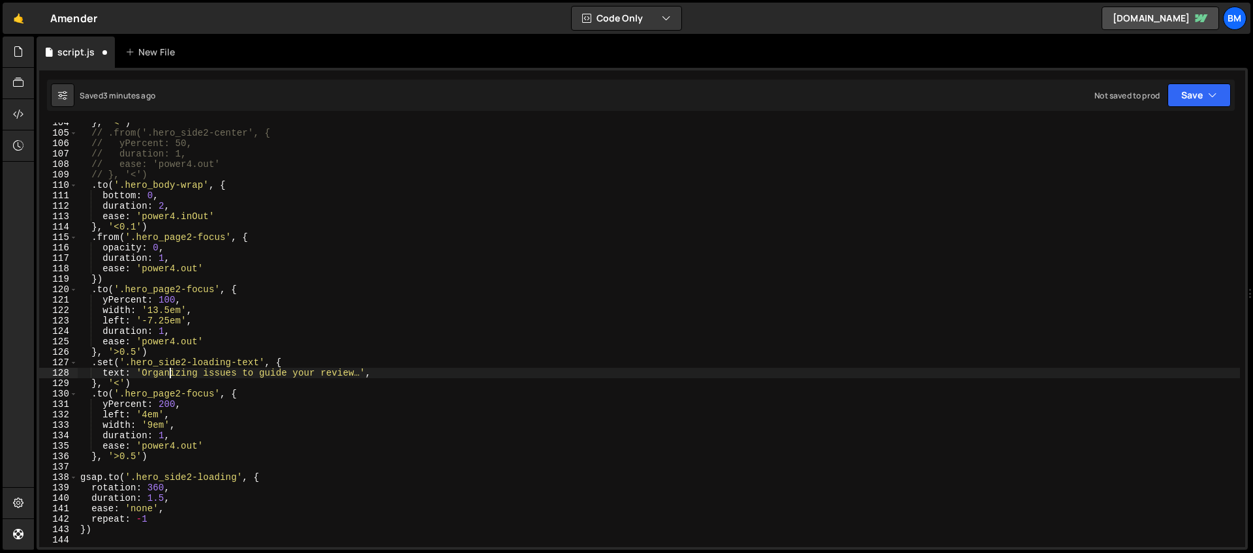
click at [329, 350] on div "} , '<' ) // .from('.hero_side2-center', { // yPercent: 50, // duration: 1, // …" at bounding box center [659, 340] width 1162 height 446
click at [140, 382] on div "} , '<' ) // .from('.hero_side2-center', { // yPercent: 50, // duration: 1, // …" at bounding box center [659, 340] width 1162 height 446
click at [301, 363] on div "} , '<' ) // .from('.hero_side2-center', { // yPercent: 50, // duration: 1, // …" at bounding box center [659, 340] width 1162 height 446
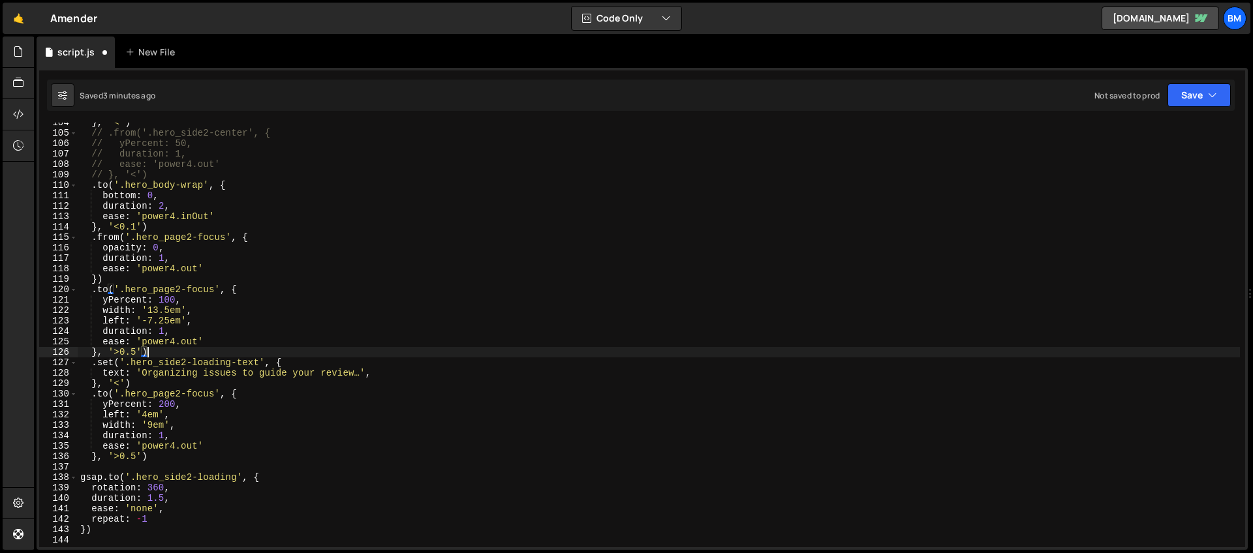
click at [198, 354] on div "} , '<' ) // .from('.hero_side2-center', { // yPercent: 50, // duration: 1, // …" at bounding box center [659, 340] width 1162 height 446
click at [166, 329] on div "} , '<' ) // .from('.hero_side2-center', { // yPercent: 50, // duration: 1, // …" at bounding box center [659, 340] width 1162 height 446
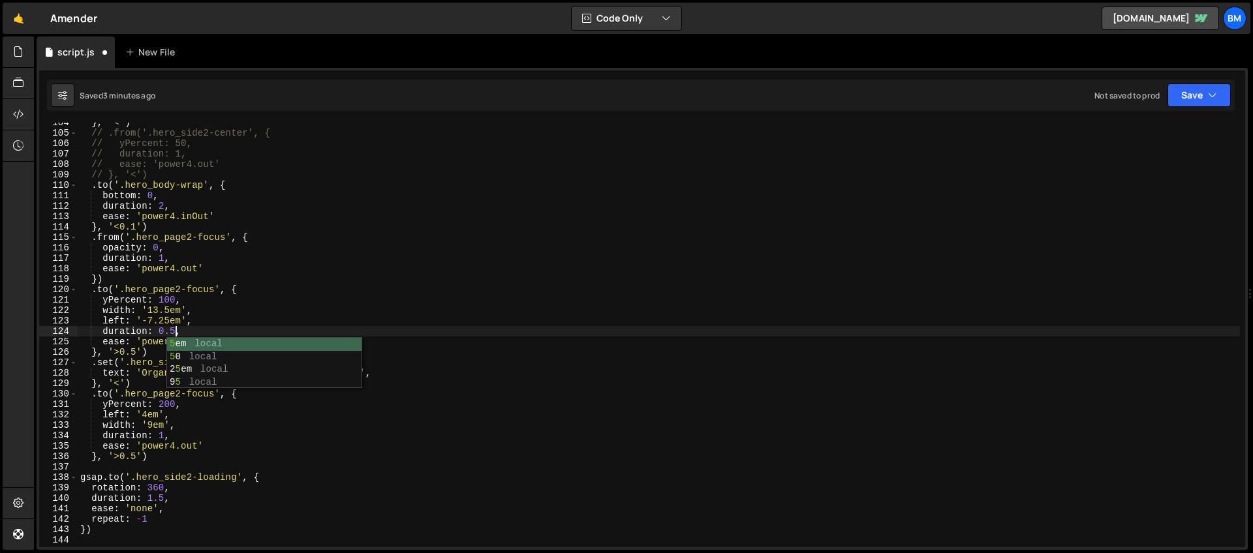
click at [156, 429] on div "} , '<' ) // .from('.hero_side2-center', { // yPercent: 50, // duration: 1, // …" at bounding box center [659, 340] width 1162 height 446
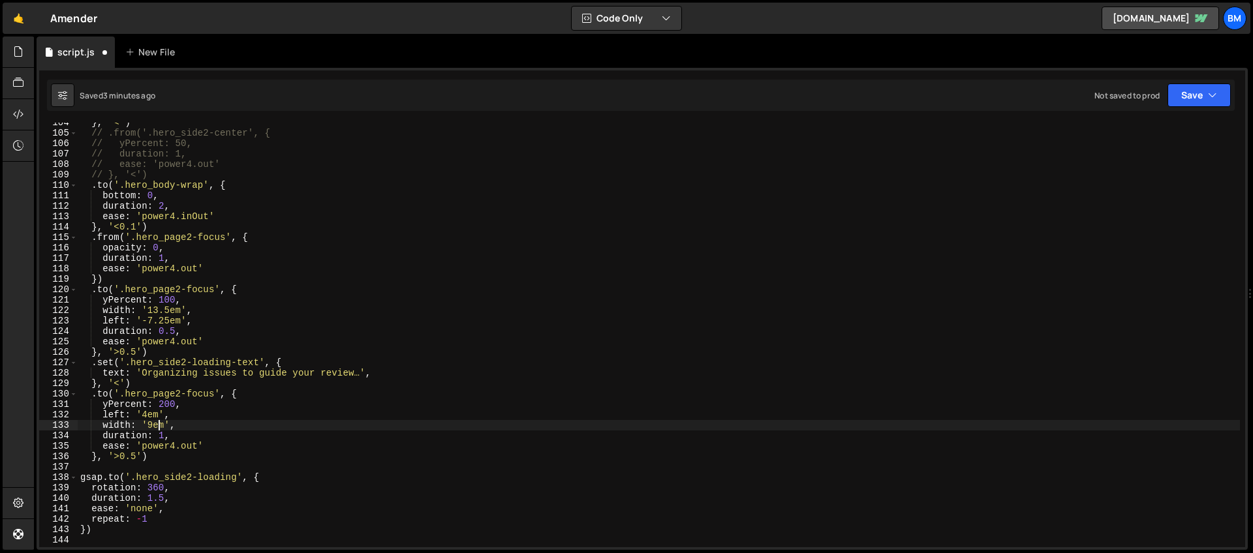
click at [163, 440] on div "} , '<' ) // .from('.hero_side2-center', { // yPercent: 50, // duration: 1, // …" at bounding box center [659, 340] width 1162 height 446
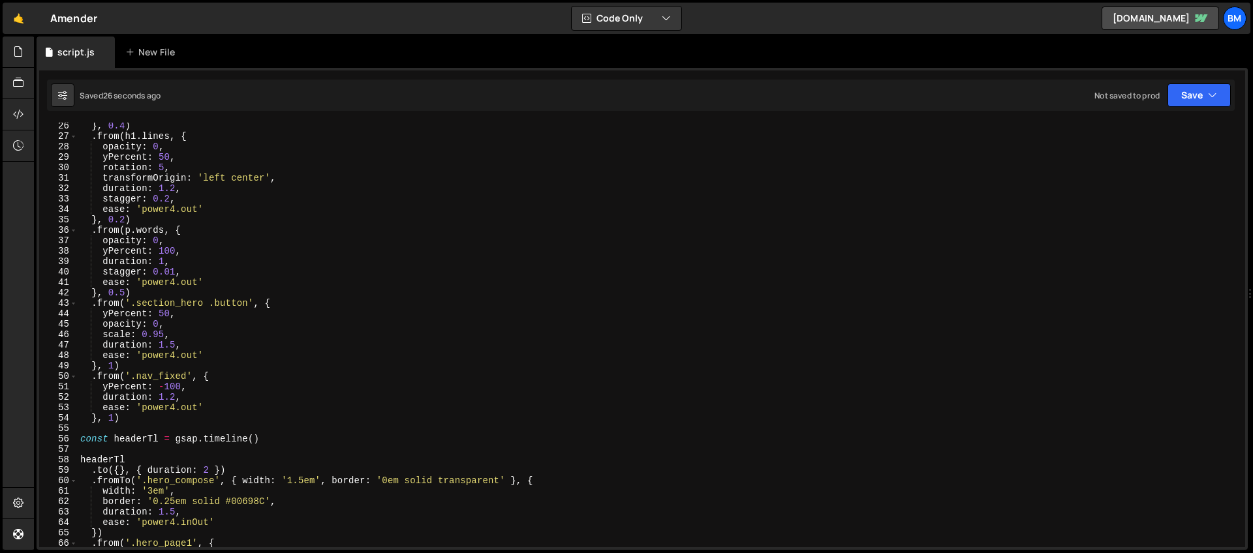
scroll to position [0, 0]
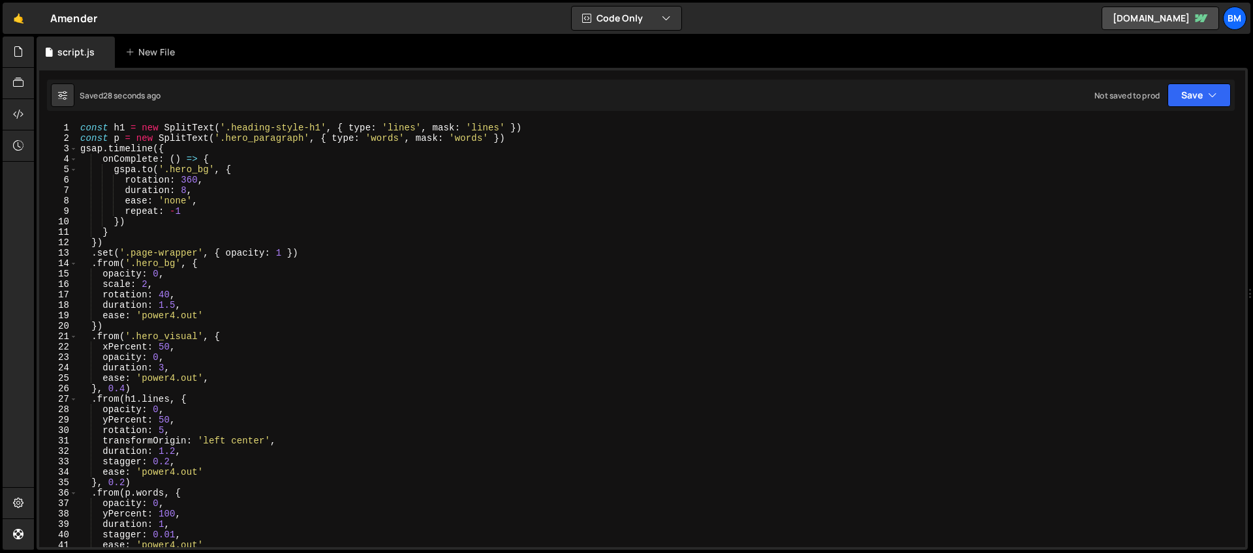
click at [134, 168] on div "const h1 = new SplitText ( '.heading-style-h1' , { type : 'lines' , mask : 'lin…" at bounding box center [659, 346] width 1162 height 446
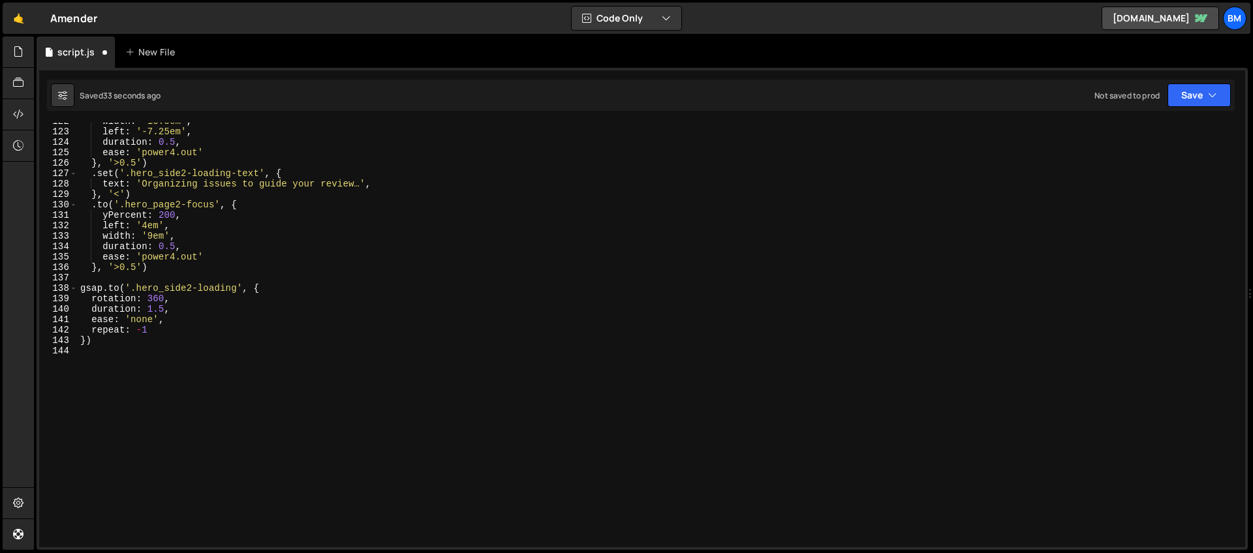
scroll to position [1028, 0]
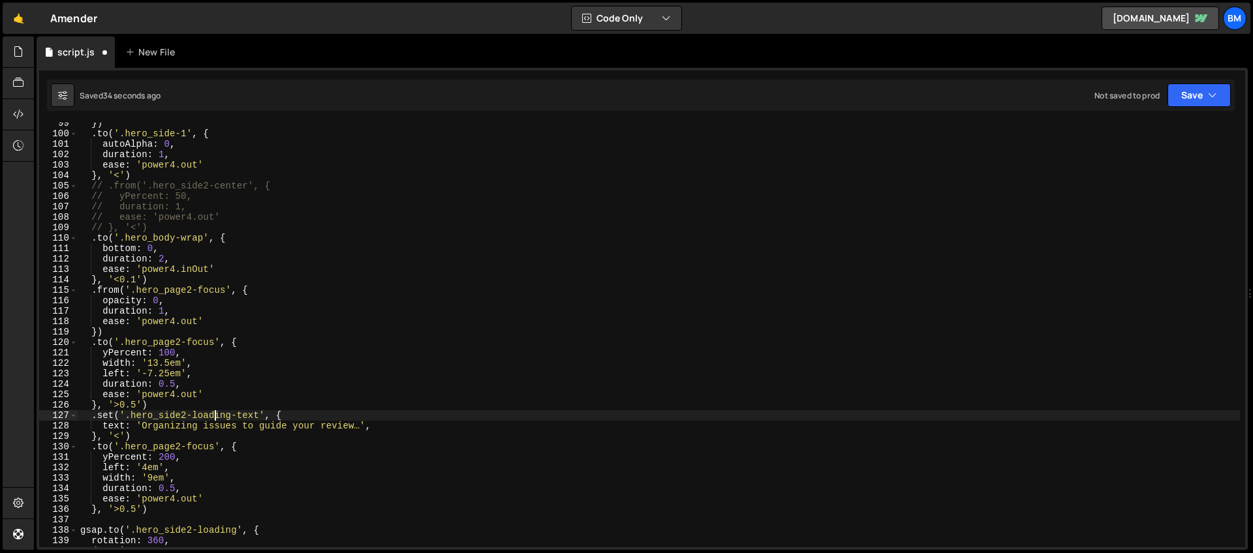
click at [217, 412] on div "}) . to ( '.hero_side-1' , { autoAlpha : 0 , duration : 1 , ease : 'power4.out'…" at bounding box center [659, 341] width 1162 height 446
click at [206, 403] on div "}) . to ( '.hero_side-1' , { autoAlpha : 0 , duration : 1 , ease : 'power4.out'…" at bounding box center [659, 341] width 1162 height 446
click at [299, 419] on div "}) . to ( '.hero_side-1' , { autoAlpha : 0 , duration : 1 , ease : 'power4.out'…" at bounding box center [659, 341] width 1162 height 446
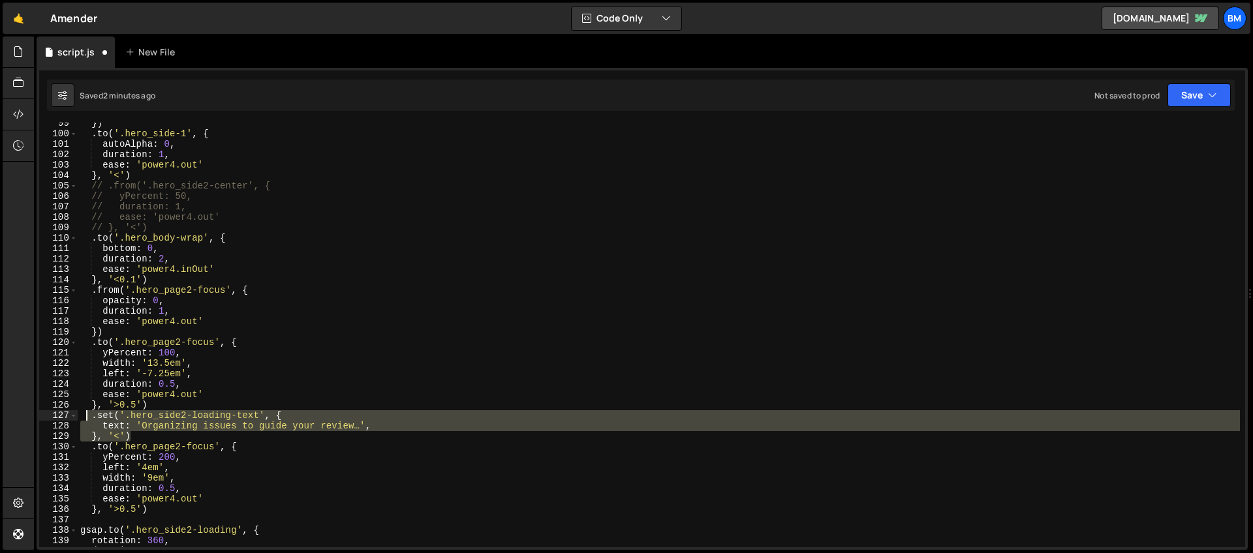
drag, startPoint x: 134, startPoint y: 435, endPoint x: 88, endPoint y: 414, distance: 50.8
click at [88, 414] on div "}) . to ( '.hero_side-1' , { autoAlpha : 0 , duration : 1 , ease : 'power4.out'…" at bounding box center [659, 341] width 1162 height 446
click at [237, 419] on div "}) . to ( '.hero_side-1' , { autoAlpha : 0 , duration : 1 , ease : 'power4.out'…" at bounding box center [659, 335] width 1162 height 425
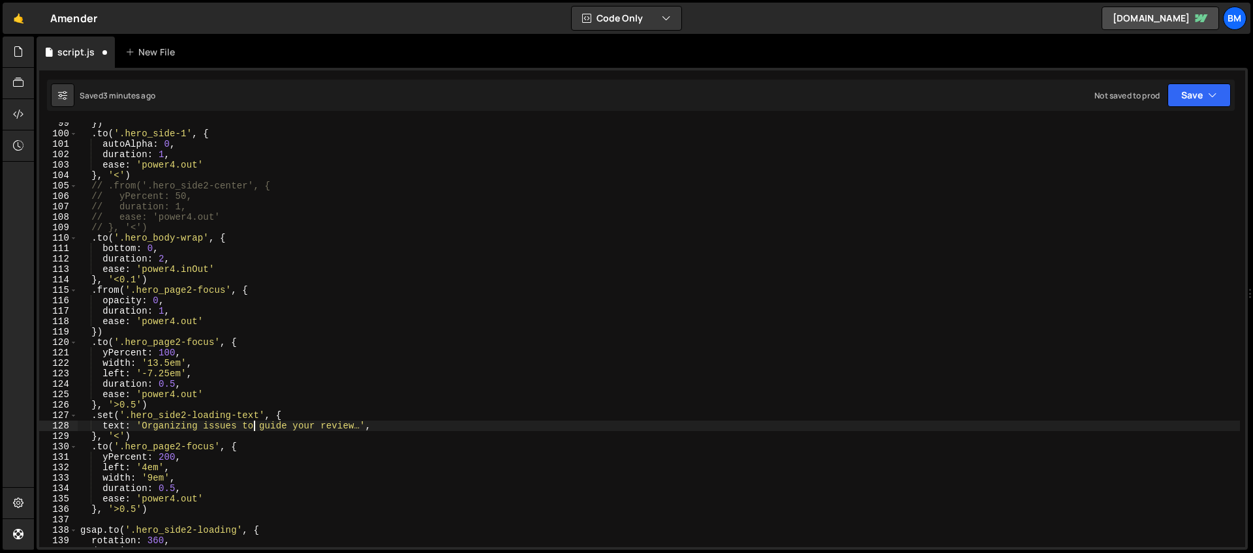
click at [253, 427] on div "}) . to ( '.hero_side-1' , { autoAlpha : 0 , duration : 1 , ease : 'power4.out'…" at bounding box center [659, 341] width 1162 height 446
paste textarea "<br>"
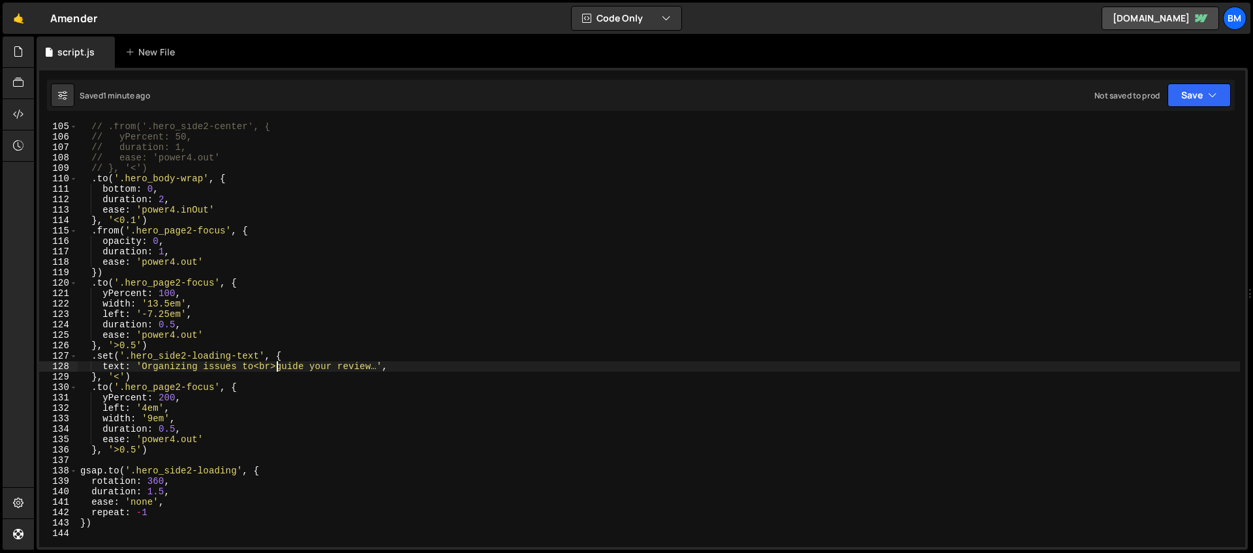
click at [140, 376] on div "// .from('.hero_side2-center', { // yPercent: 50, // duration: 1, // ease: 'pow…" at bounding box center [659, 344] width 1162 height 446
click at [136, 346] on div "// .from('.hero_side2-center', { // yPercent: 50, // duration: 1, // ease: 'pow…" at bounding box center [659, 344] width 1162 height 446
click at [252, 282] on div "// .from('.hero_side2-center', { // yPercent: 50, // duration: 1, // ease: 'pow…" at bounding box center [659, 344] width 1162 height 446
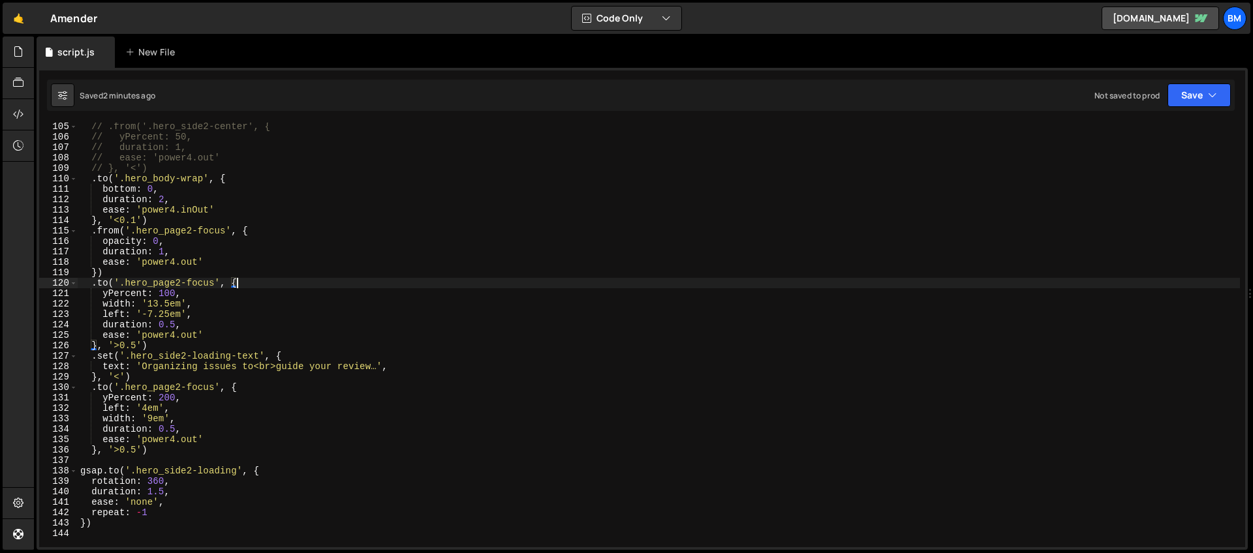
click at [262, 230] on div "// .from('.hero_side2-center', { // yPercent: 50, // duration: 1, // ease: 'pow…" at bounding box center [659, 344] width 1162 height 446
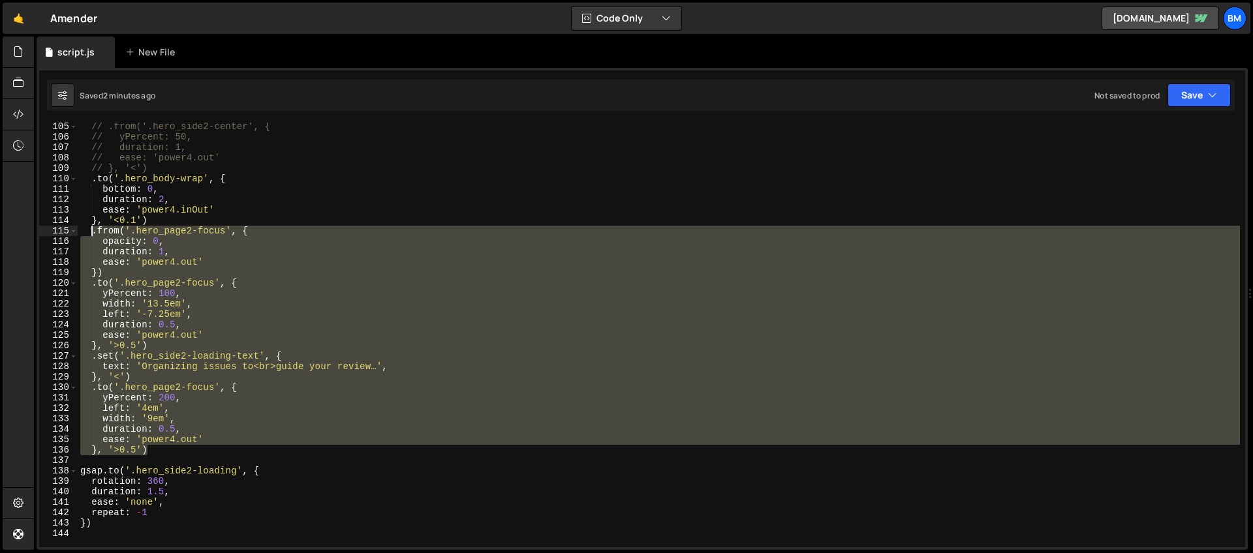
drag, startPoint x: 149, startPoint y: 451, endPoint x: 91, endPoint y: 233, distance: 226.1
click at [91, 233] on div "// .from('.hero_side2-center', { // yPercent: 50, // duration: 1, // ease: 'pow…" at bounding box center [659, 344] width 1162 height 446
click at [154, 349] on div "// .from('.hero_side2-center', { // yPercent: 50, // duration: 1, // ease: 'pow…" at bounding box center [659, 335] width 1162 height 425
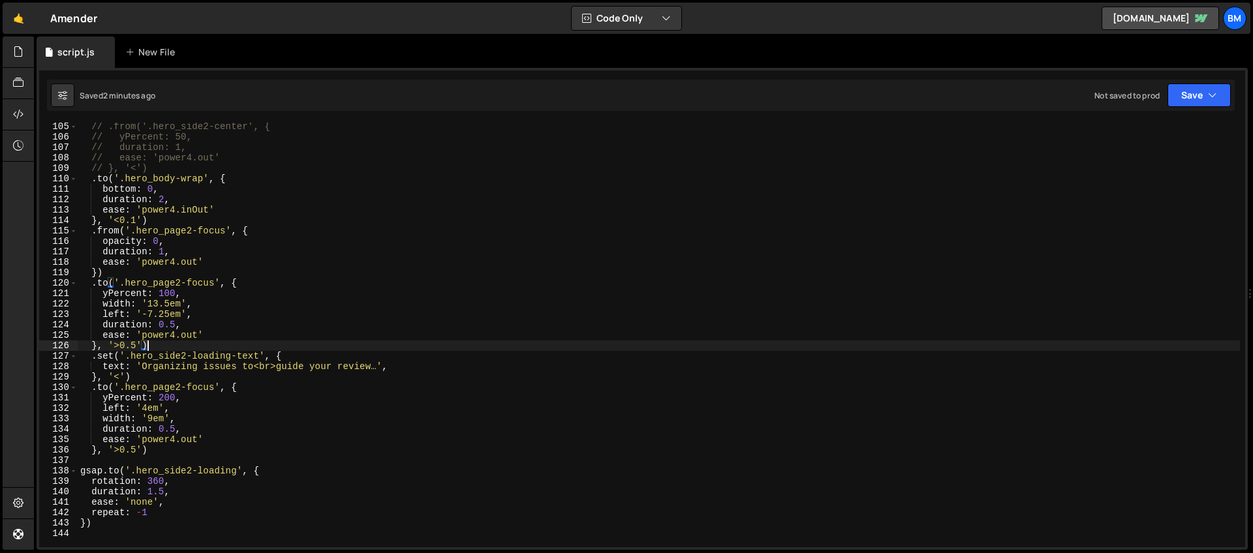
click at [141, 346] on div "// .from('.hero_side2-center', { // yPercent: 50, // duration: 1, // ease: 'pow…" at bounding box center [659, 344] width 1162 height 446
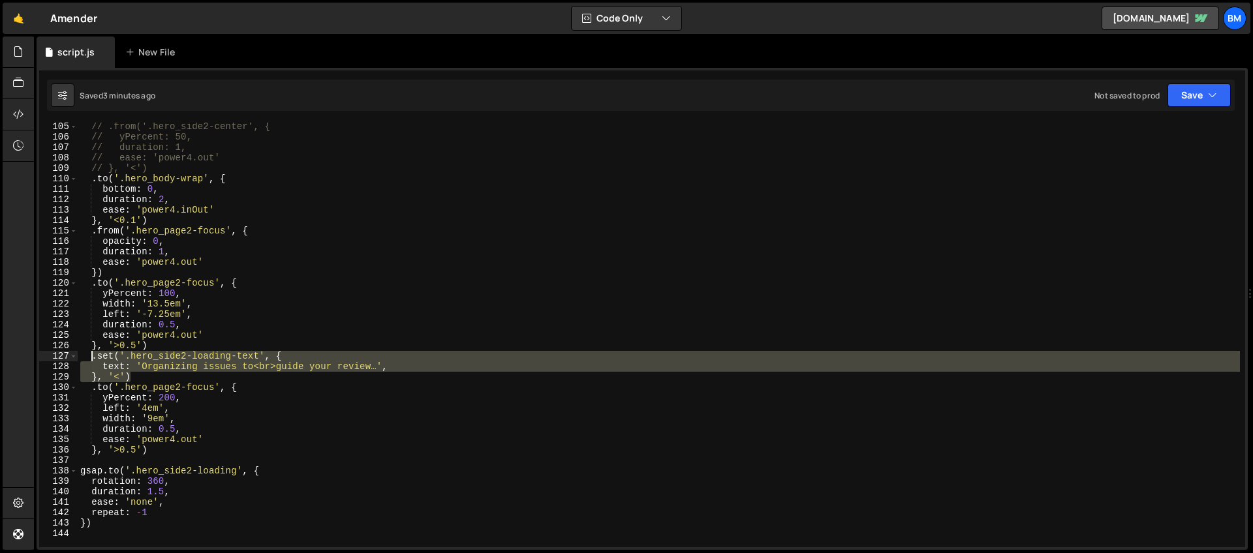
drag, startPoint x: 140, startPoint y: 378, endPoint x: 91, endPoint y: 358, distance: 53.5
click at [91, 358] on div "// .from('.hero_side2-center', { // yPercent: 50, // duration: 1, // ease: 'pow…" at bounding box center [659, 344] width 1162 height 446
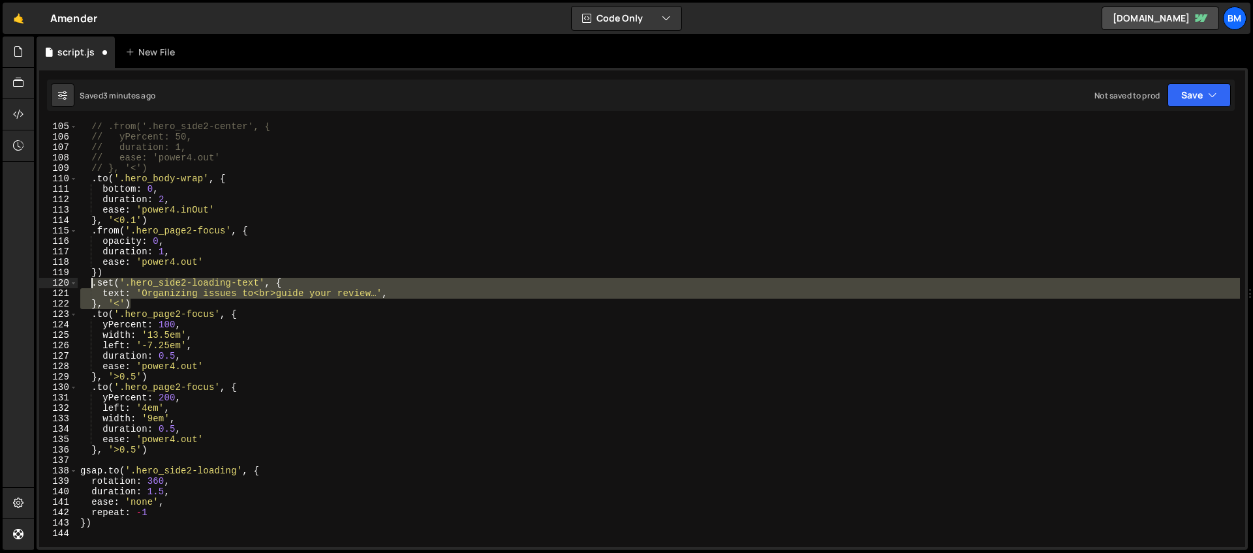
click at [169, 334] on div "// .from('.hero_side2-center', { // yPercent: 50, // duration: 1, // ease: 'pow…" at bounding box center [659, 344] width 1162 height 446
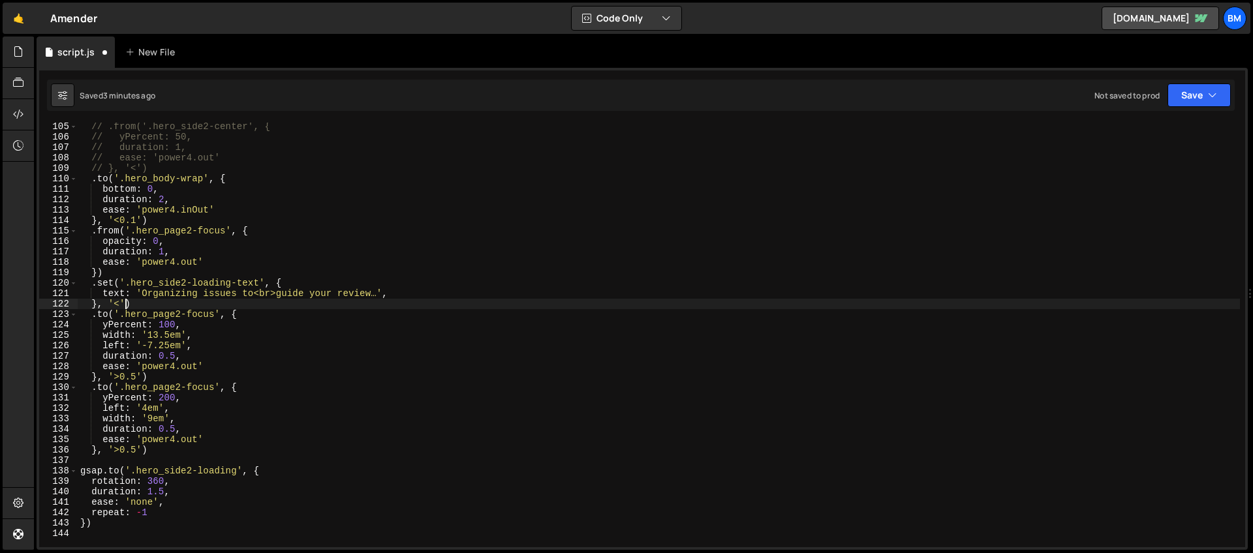
click at [125, 301] on div "// .from('.hero_side2-center', { // yPercent: 50, // duration: 1, // ease: 'pow…" at bounding box center [659, 344] width 1162 height 446
click at [121, 452] on div "// .from('.hero_side2-center', { // yPercent: 50, // duration: 1, // ease: 'pow…" at bounding box center [659, 344] width 1162 height 446
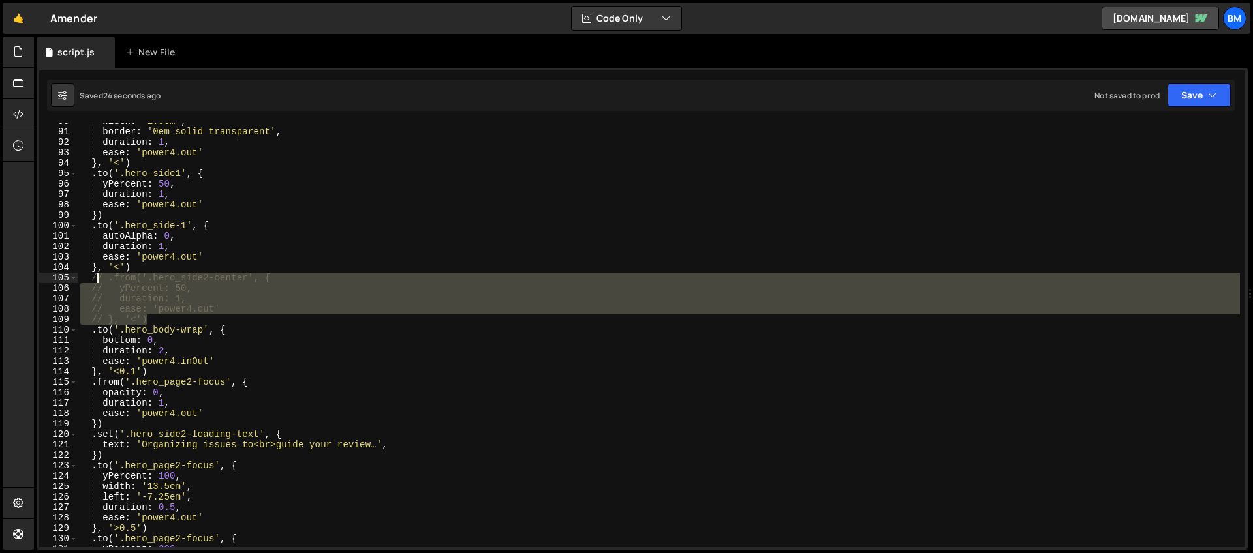
drag, startPoint x: 153, startPoint y: 322, endPoint x: 97, endPoint y: 280, distance: 69.9
click at [97, 280] on div "width : '1.5em' , border : '0em solid transparent' , duration : 1 , ease : 'pow…" at bounding box center [659, 339] width 1162 height 446
click at [204, 298] on div "width : '1.5em' , border : '0em solid transparent' , duration : 1 , ease : 'pow…" at bounding box center [659, 335] width 1162 height 425
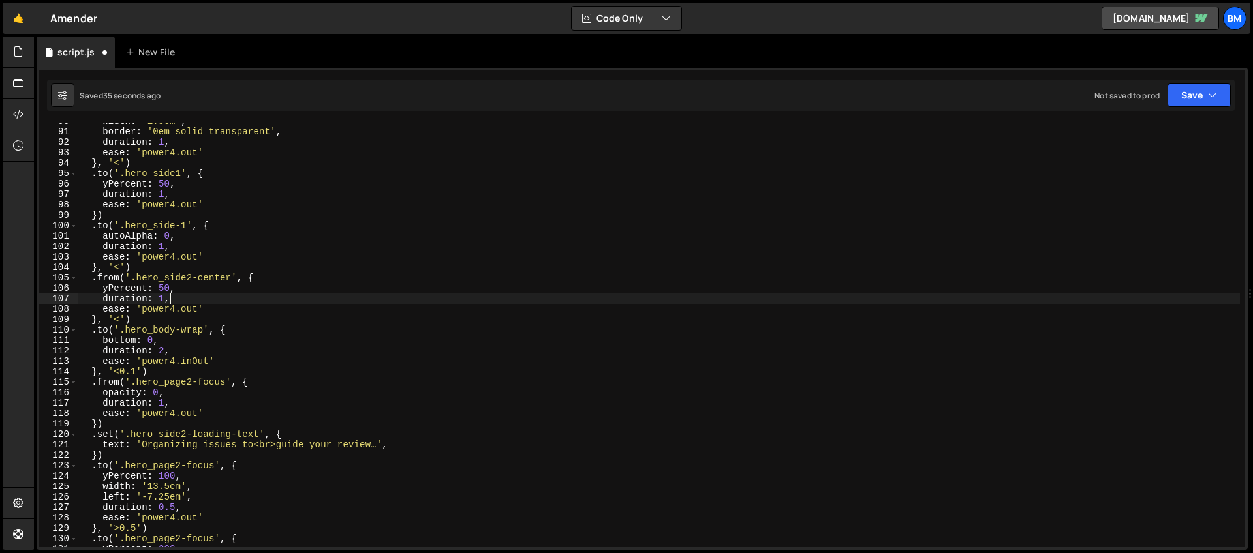
click at [157, 292] on div "width : '1.5em' , border : '0em solid transparent' , duration : 1 , ease : 'pow…" at bounding box center [659, 339] width 1162 height 446
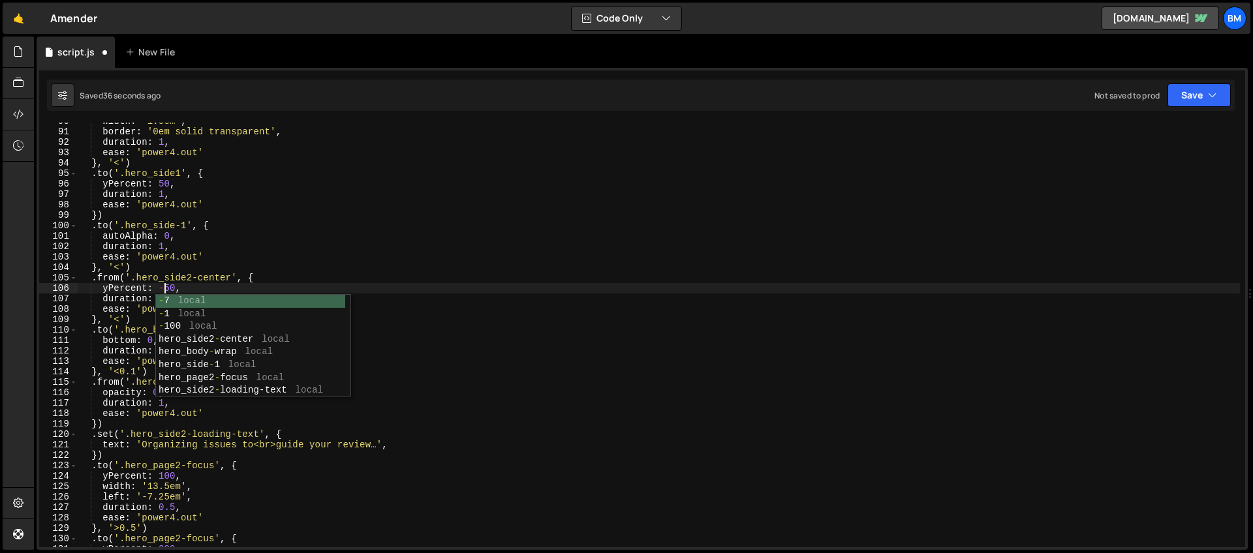
scroll to position [0, 6]
click at [243, 282] on div "width : '1.5em' , border : '0em solid transparent' , duration : 1 , ease : 'pow…" at bounding box center [659, 339] width 1162 height 446
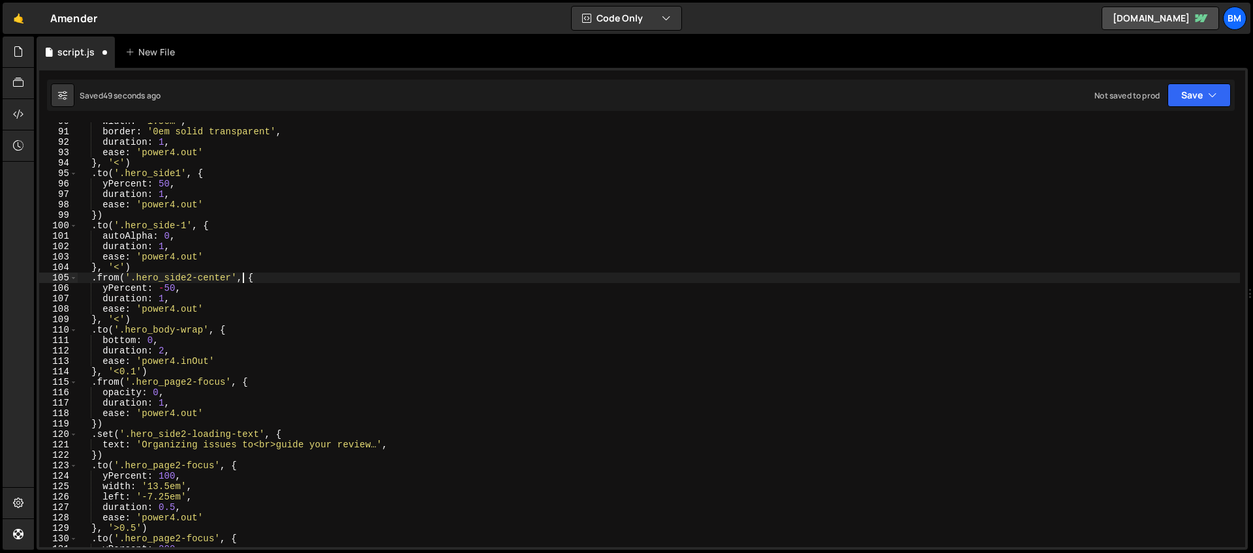
click at [159, 320] on div "width : '1.5em' , border : '0em solid transparent' , duration : 1 , ease : 'pow…" at bounding box center [659, 339] width 1162 height 446
type textarea "}, '<')"
